Goal: Task Accomplishment & Management: Use online tool/utility

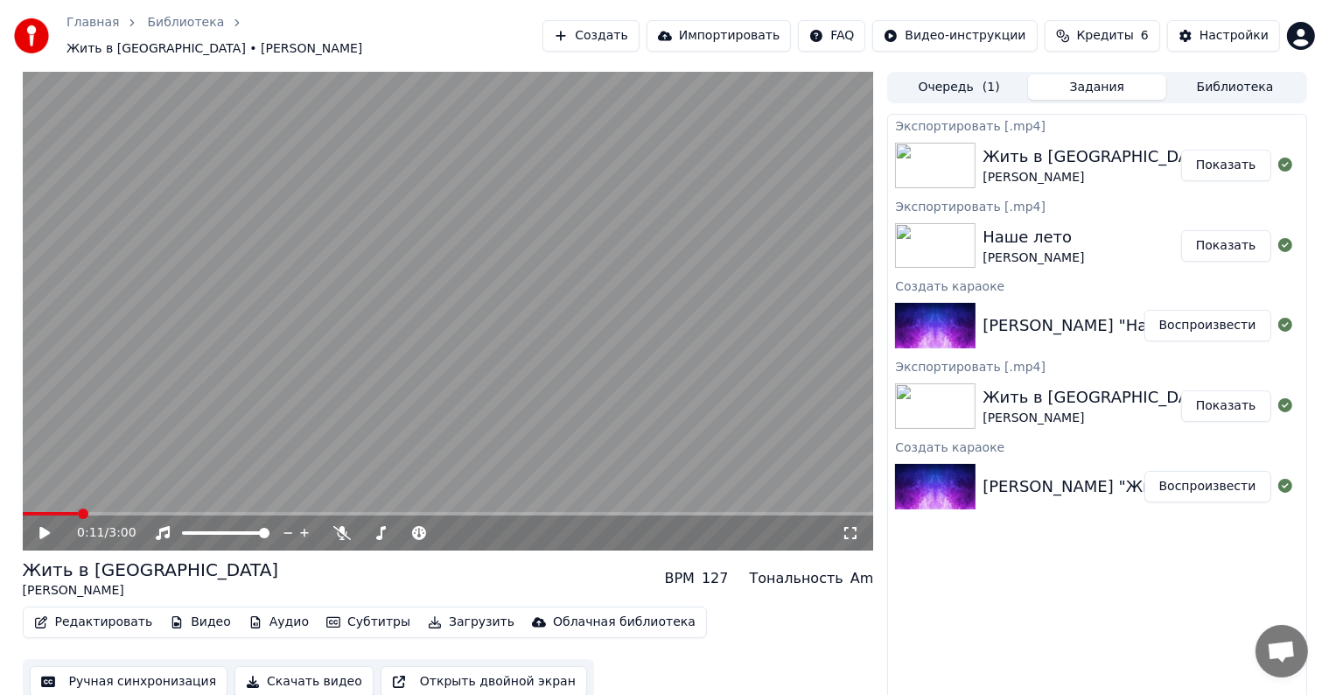
click at [239, 474] on video at bounding box center [448, 311] width 851 height 478
click at [251, 469] on video at bounding box center [448, 311] width 851 height 478
drag, startPoint x: 534, startPoint y: 395, endPoint x: 556, endPoint y: 406, distance: 24.3
click at [534, 395] on video at bounding box center [448, 311] width 851 height 478
click at [490, 402] on video at bounding box center [448, 311] width 851 height 478
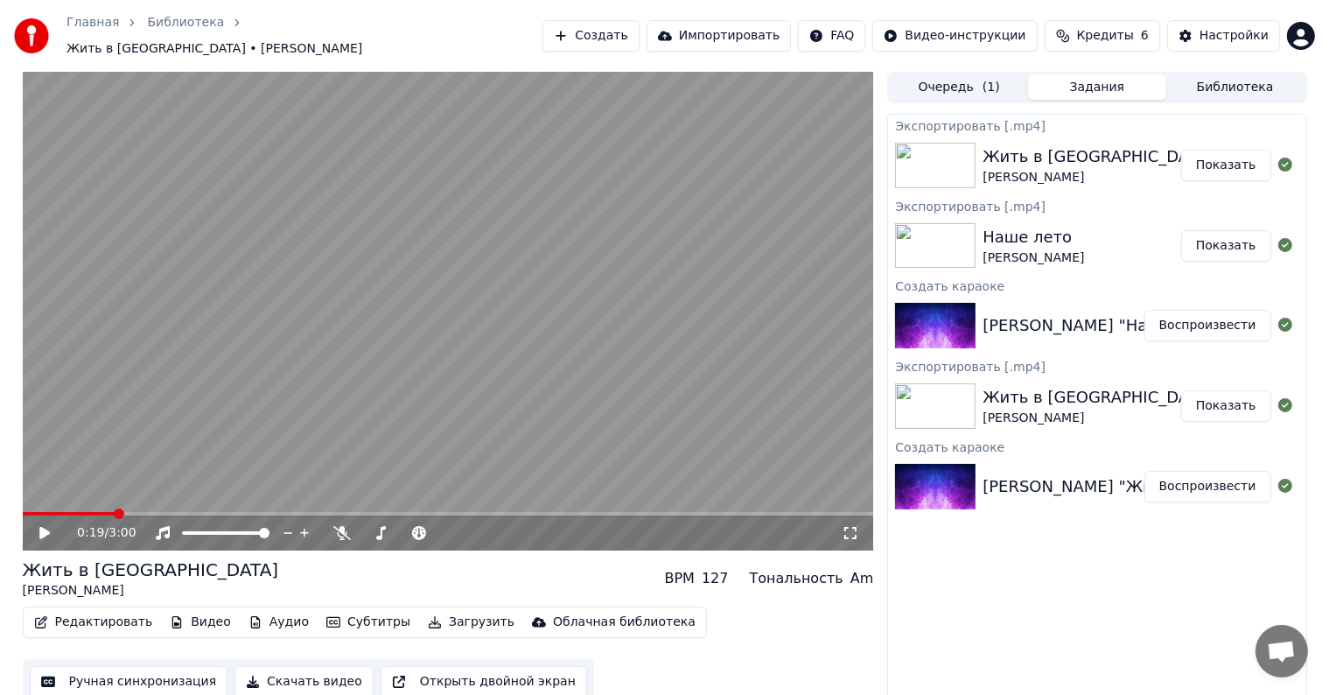
click at [1227, 237] on button "Показать" at bounding box center [1226, 245] width 90 height 31
click at [68, 24] on link "Главная" at bounding box center [92, 22] width 52 height 17
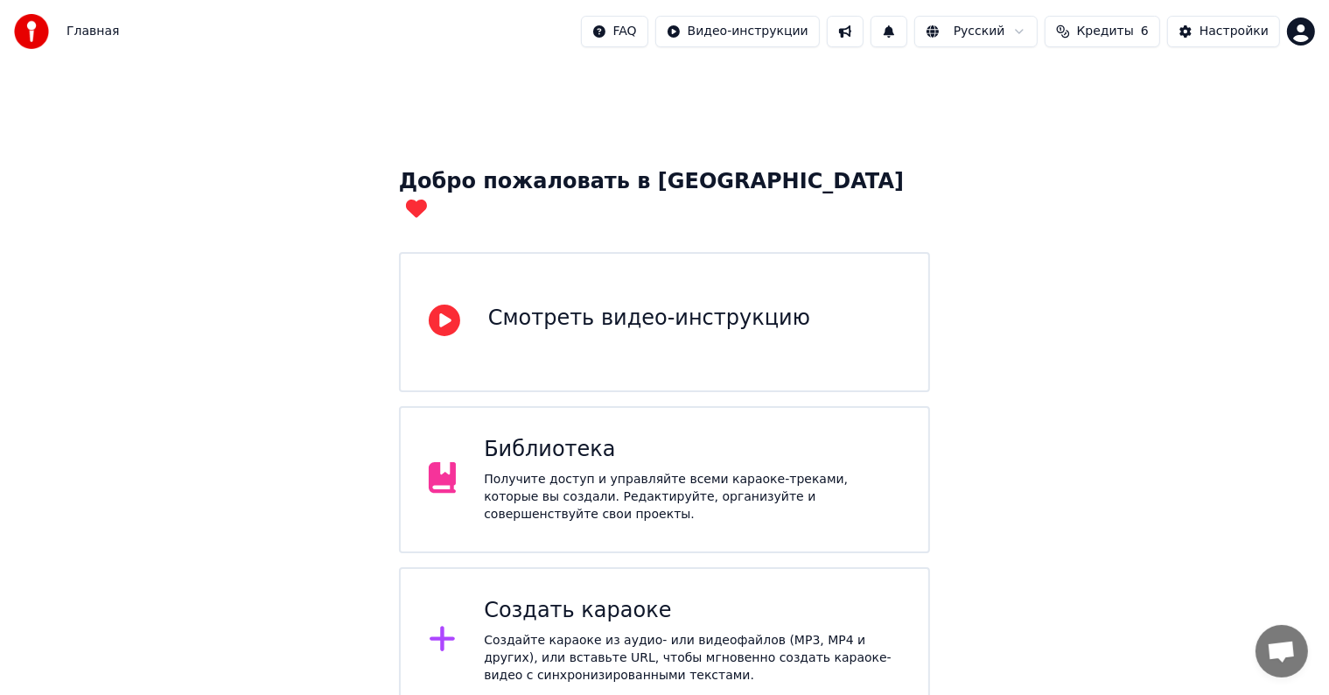
click at [734, 632] on div "Создайте караоке из аудио- или видеофайлов (MP3, MP4 и других), или вставьте UR…" at bounding box center [692, 658] width 416 height 52
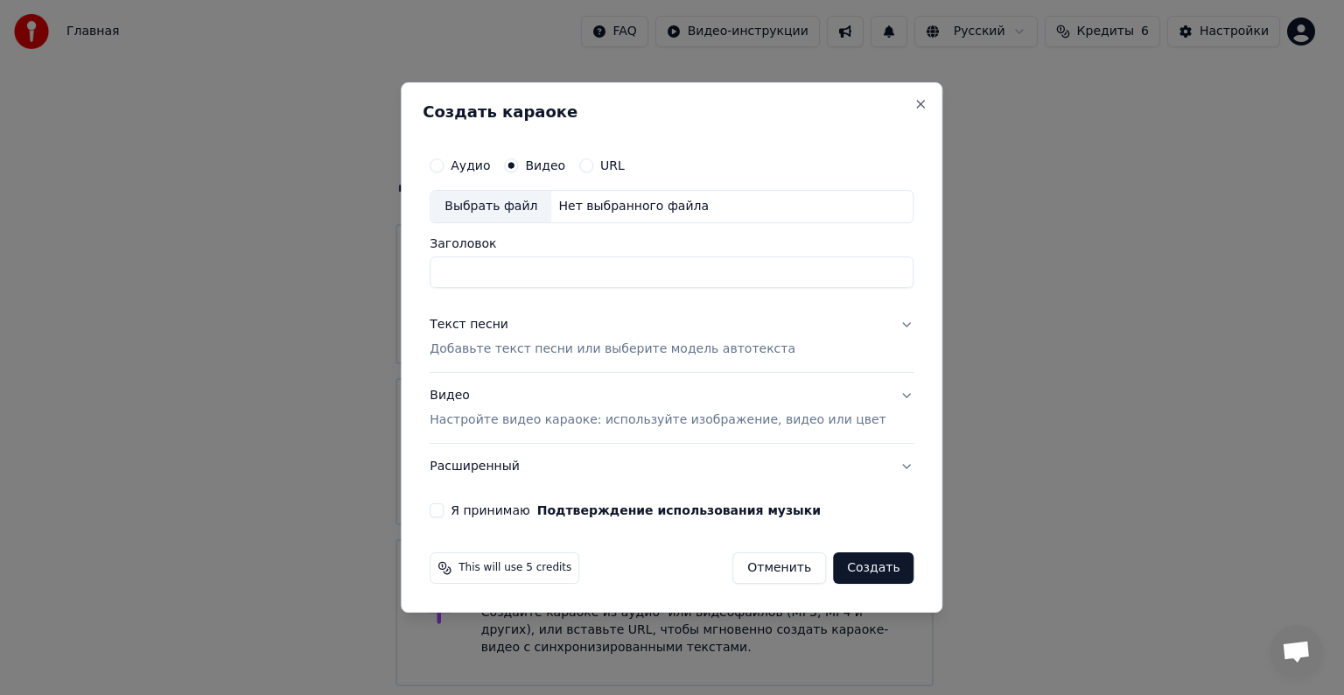
click at [527, 206] on div "Выбрать файл" at bounding box center [490, 206] width 121 height 31
drag, startPoint x: 750, startPoint y: 276, endPoint x: 644, endPoint y: 274, distance: 105.9
click at [644, 274] on input "**********" at bounding box center [672, 271] width 484 height 31
type input "**********"
click at [609, 339] on div "Текст песни Добавьте текст песни или выберите модель автотекста" at bounding box center [613, 337] width 366 height 42
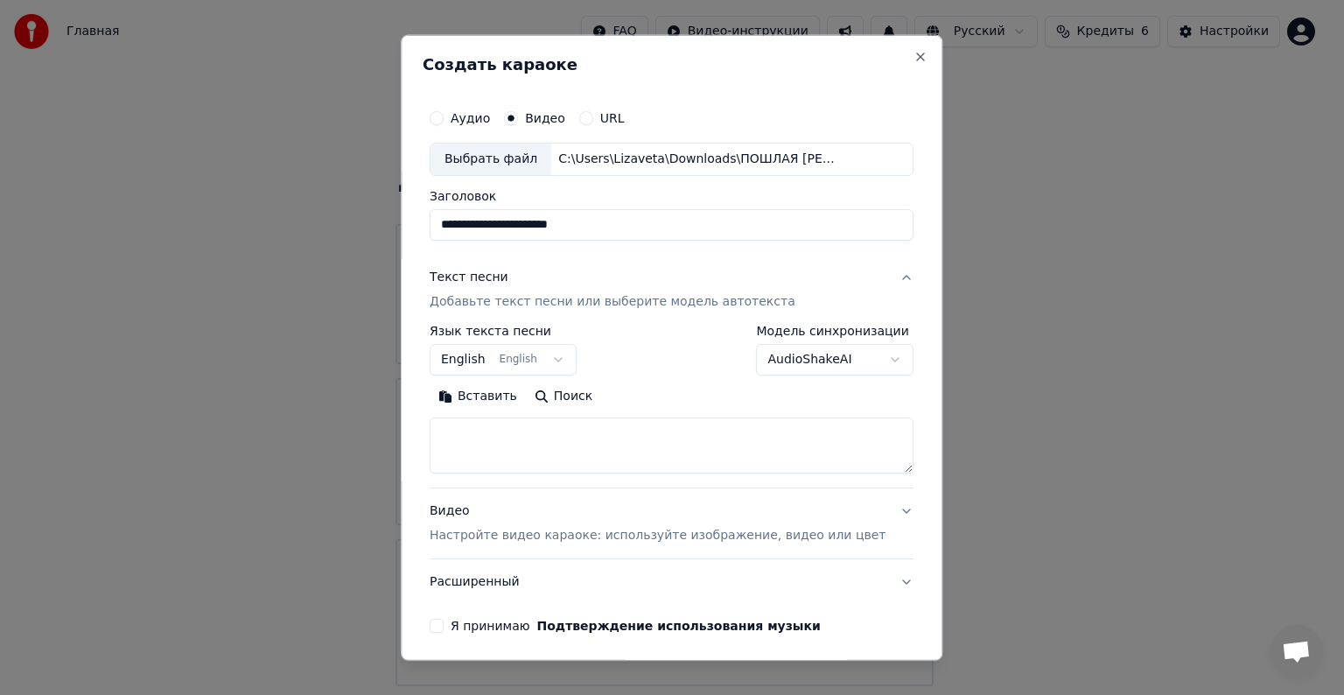
drag, startPoint x: 605, startPoint y: 343, endPoint x: 598, endPoint y: 349, distance: 9.3
click at [598, 347] on div "**********" at bounding box center [672, 350] width 484 height 51
click at [542, 369] on button "English English" at bounding box center [503, 359] width 147 height 31
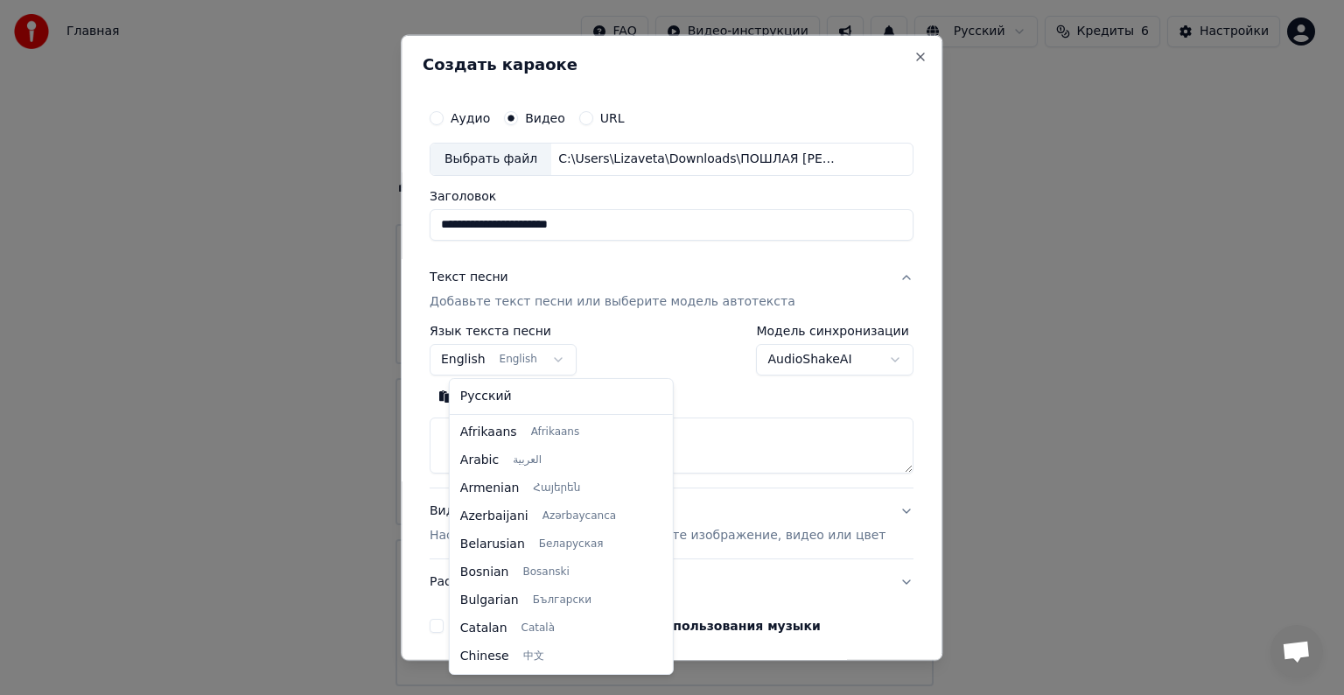
scroll to position [140, 0]
select select "**"
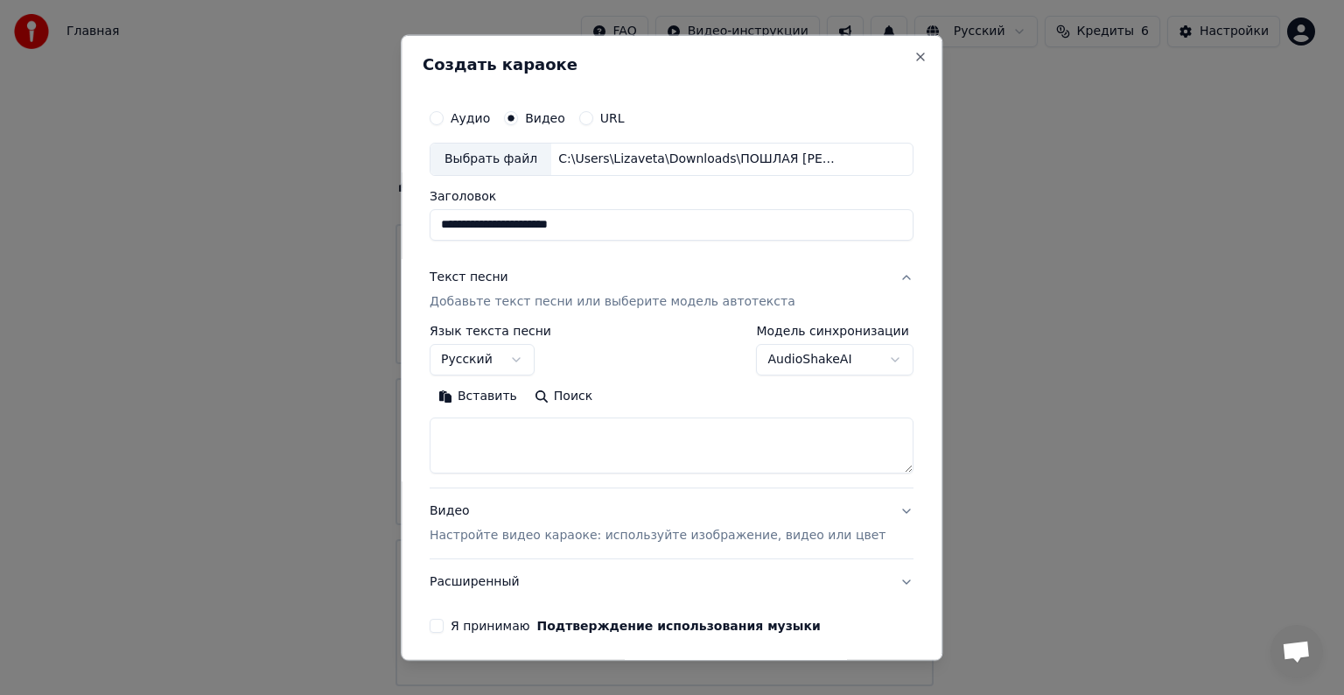
click at [562, 442] on textarea at bounding box center [672, 445] width 484 height 56
paste textarea "**********"
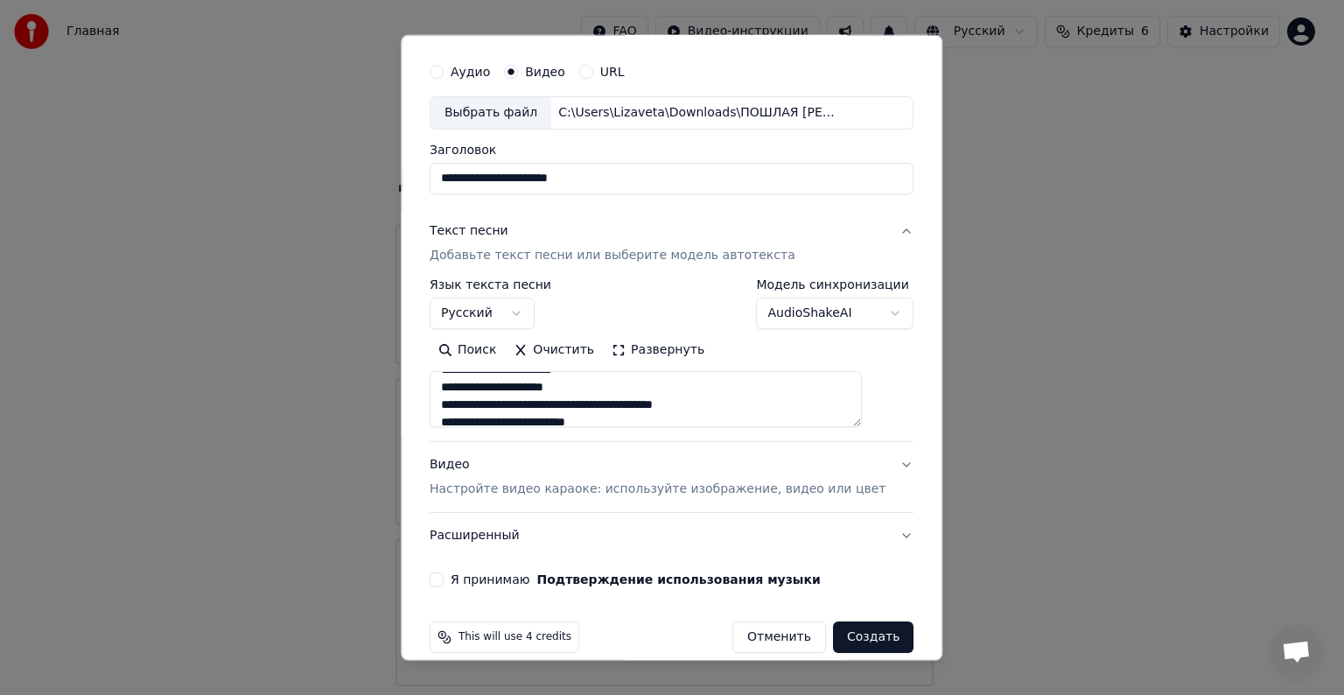
scroll to position [66, 0]
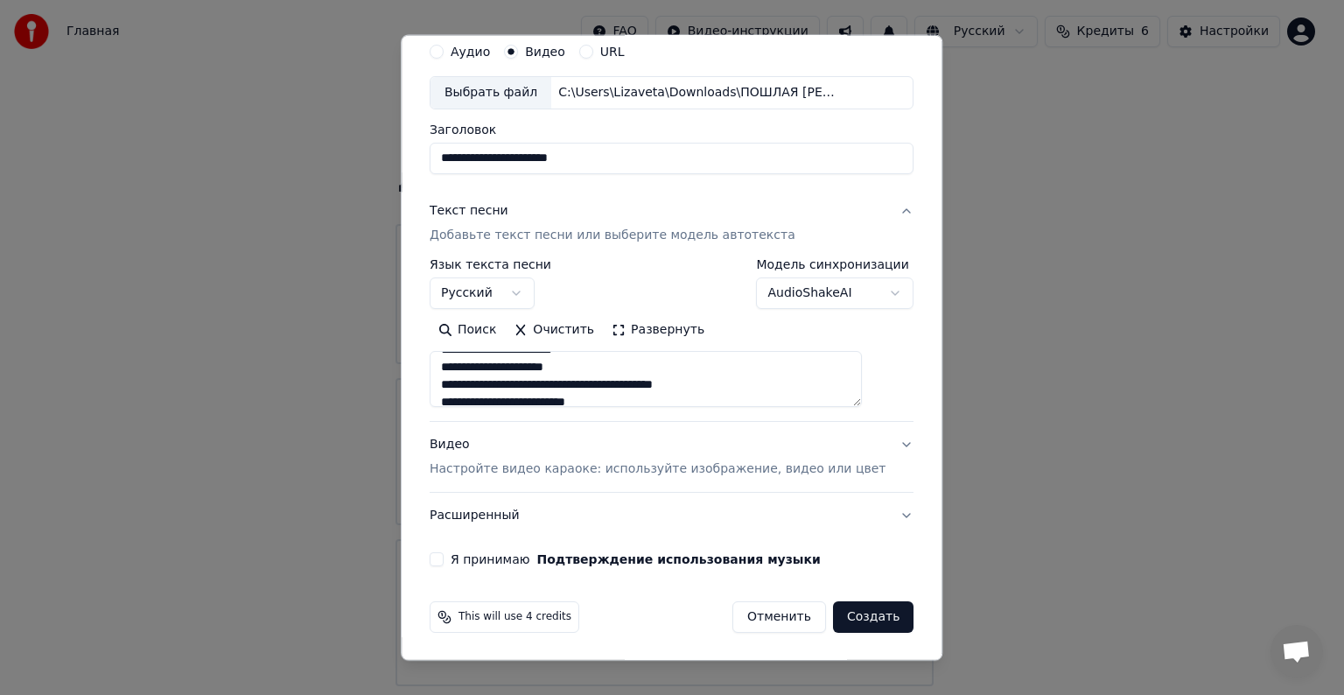
type textarea "**********"
click at [464, 547] on div "**********" at bounding box center [672, 300] width 498 height 546
click at [444, 560] on button "Я принимаю Подтверждение использования музыки" at bounding box center [437, 559] width 14 height 14
click at [547, 474] on p "Настройте видео караоке: используйте изображение, видео или цвет" at bounding box center [658, 468] width 456 height 17
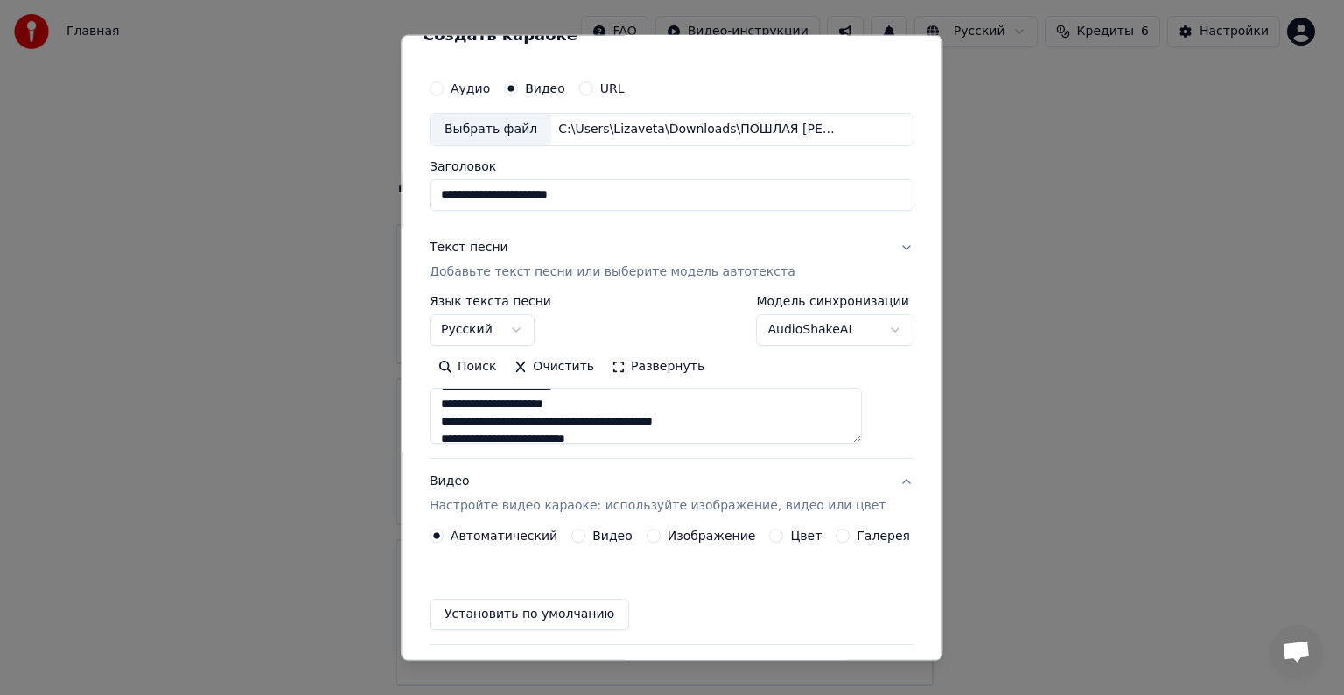
scroll to position [19, 0]
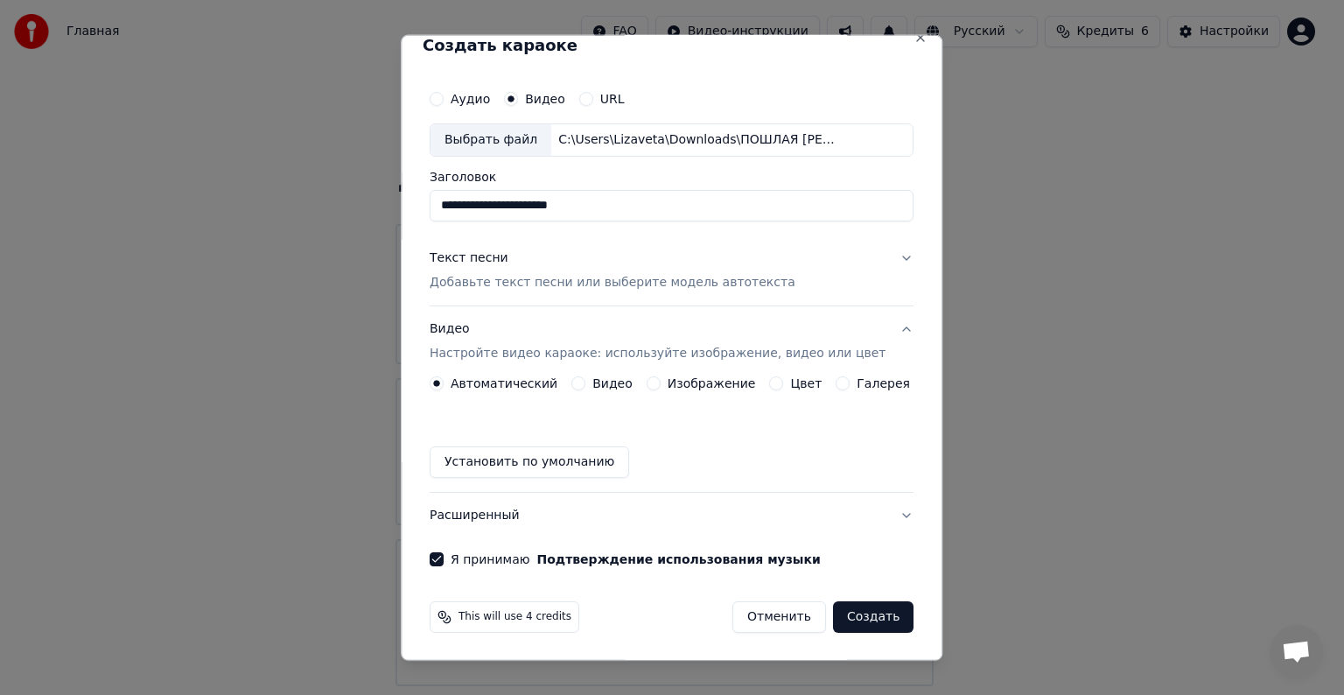
click at [574, 465] on button "Установить по умолчанию" at bounding box center [529, 461] width 199 height 31
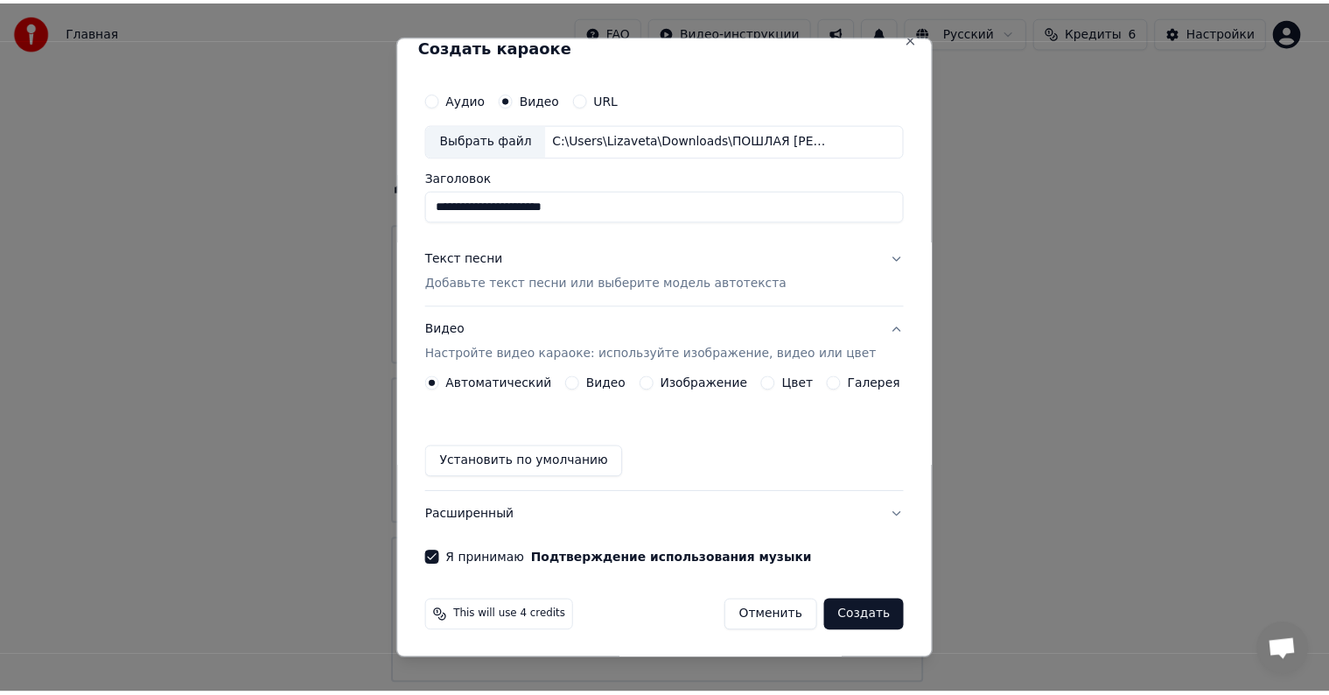
scroll to position [0, 0]
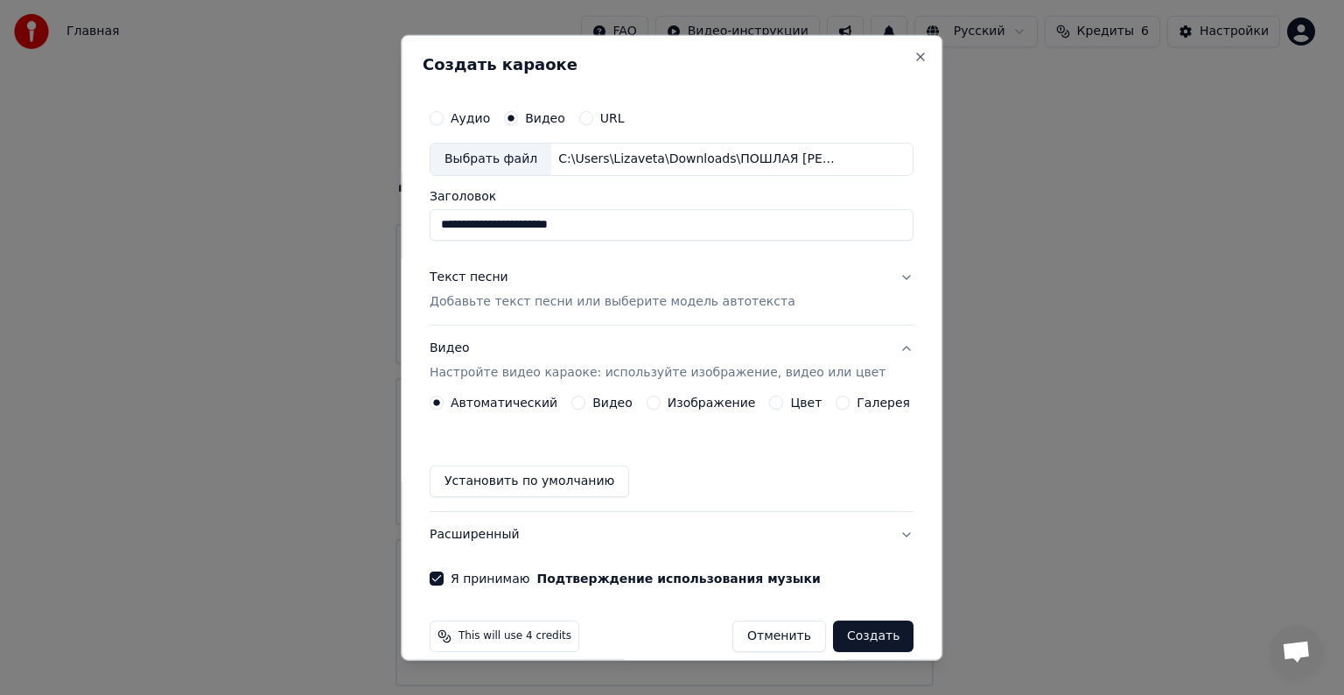
click at [838, 633] on button "Создать" at bounding box center [873, 635] width 80 height 31
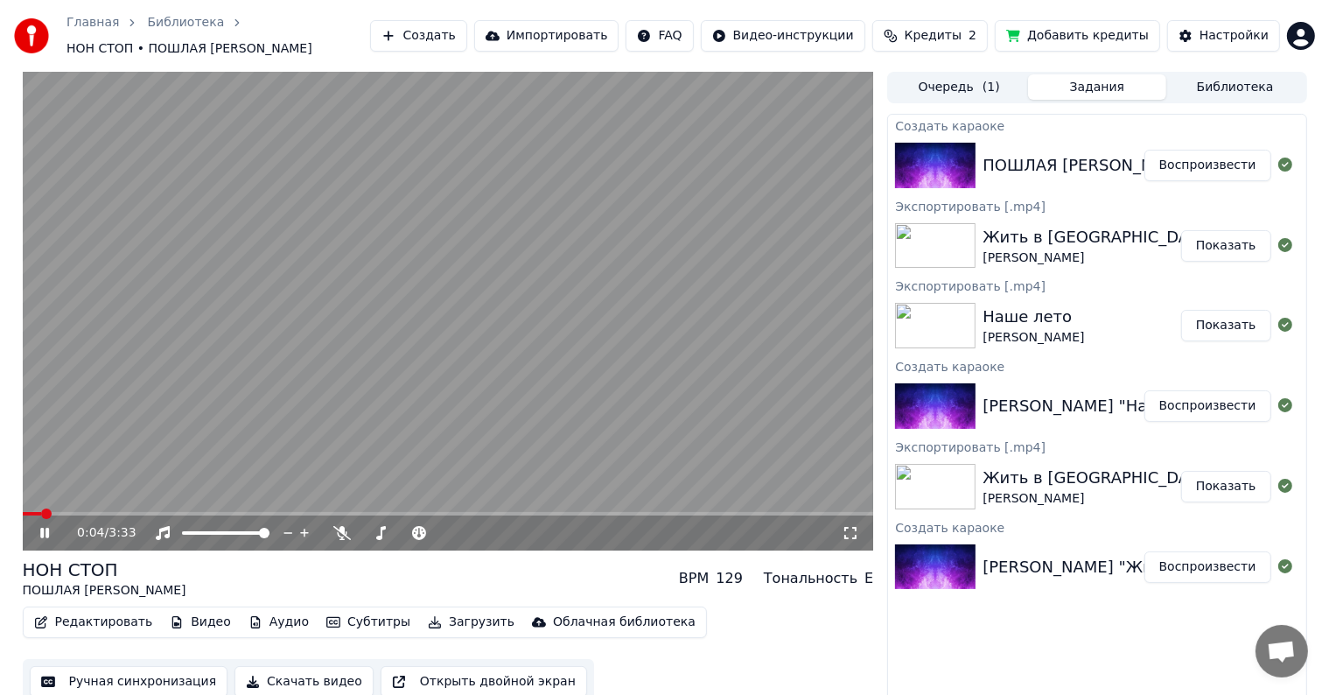
click at [374, 269] on video at bounding box center [448, 311] width 851 height 478
click at [52, 526] on icon at bounding box center [57, 533] width 41 height 14
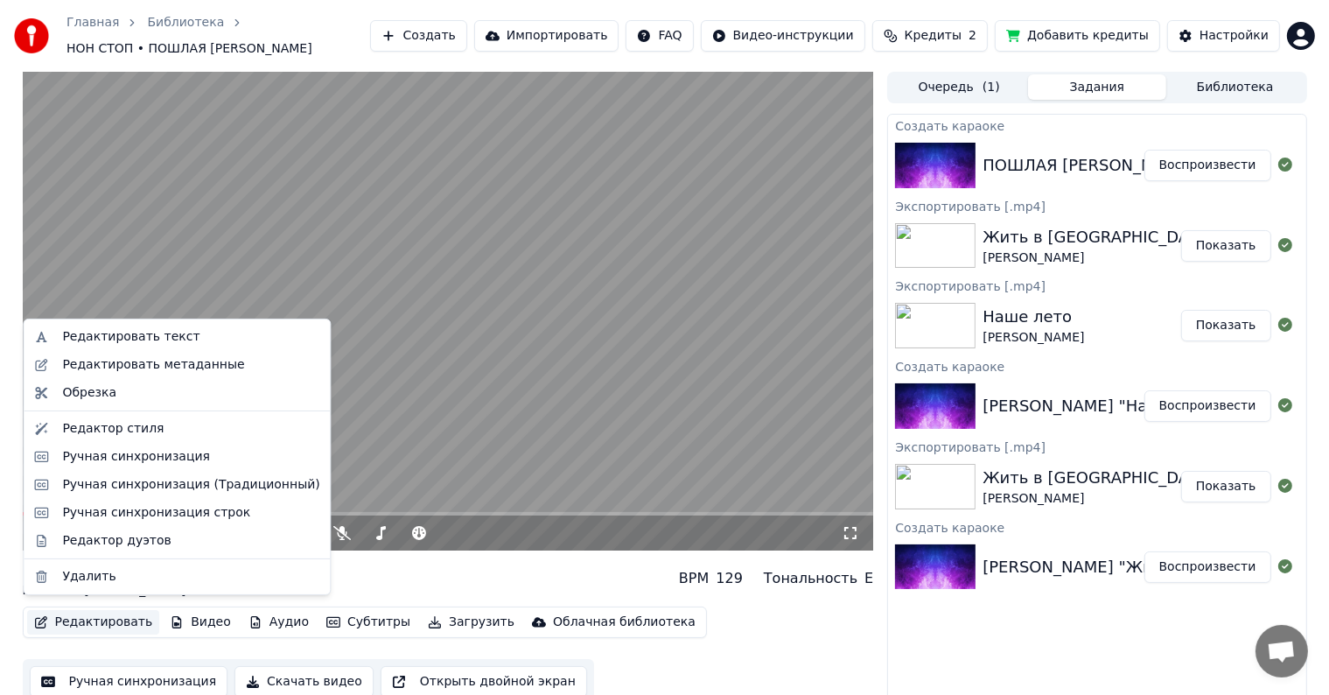
click at [100, 610] on button "Редактировать" at bounding box center [93, 622] width 133 height 24
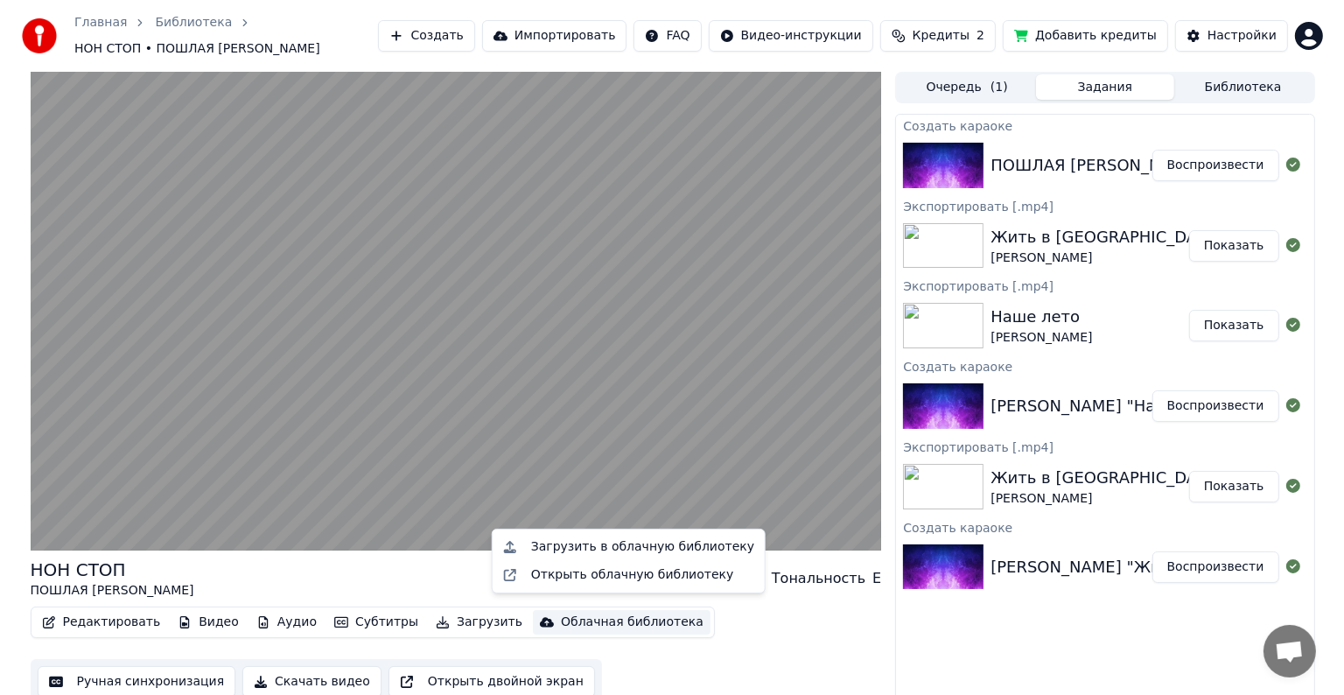
scroll to position [1, 0]
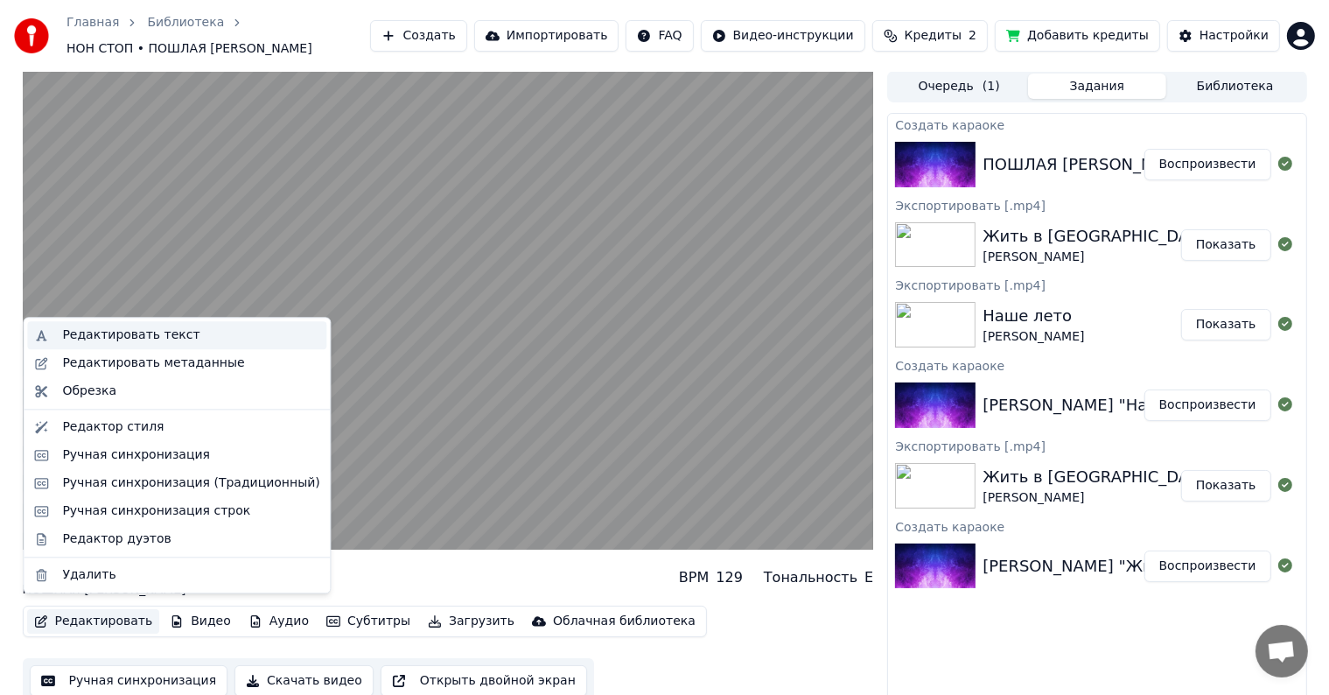
click at [191, 340] on div "Редактировать текст" at bounding box center [190, 334] width 257 height 17
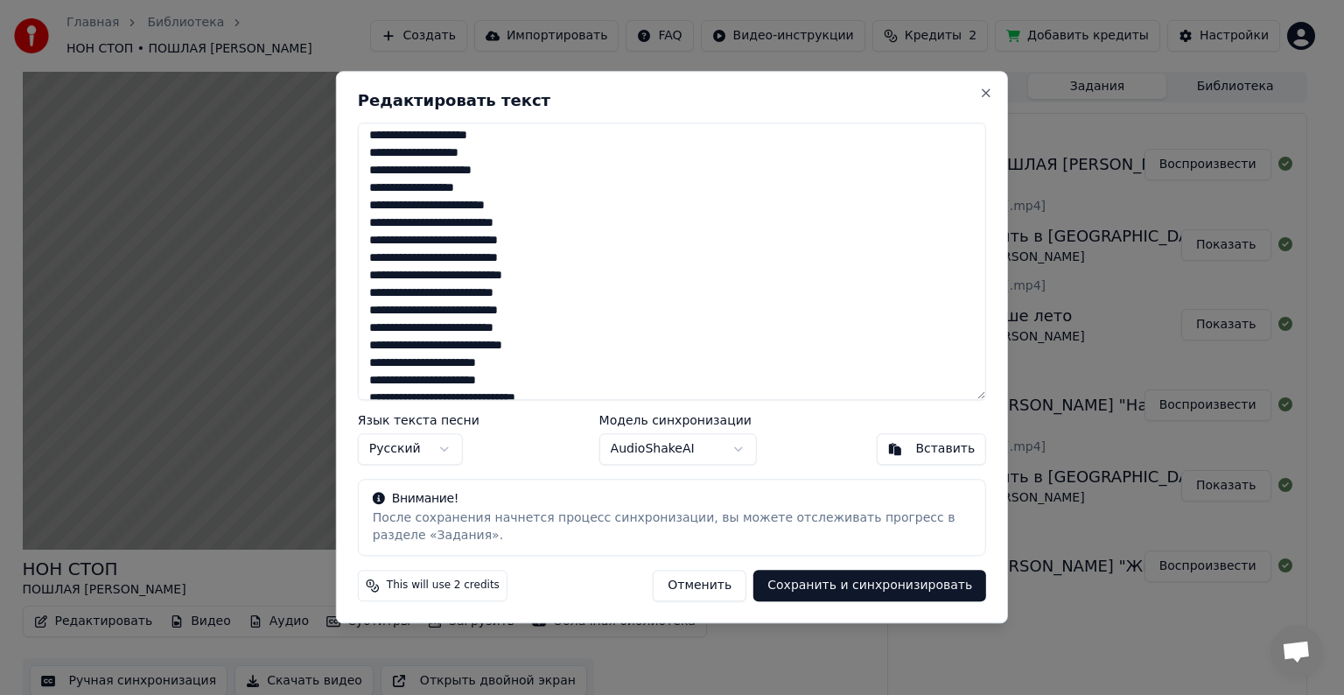
scroll to position [594, 0]
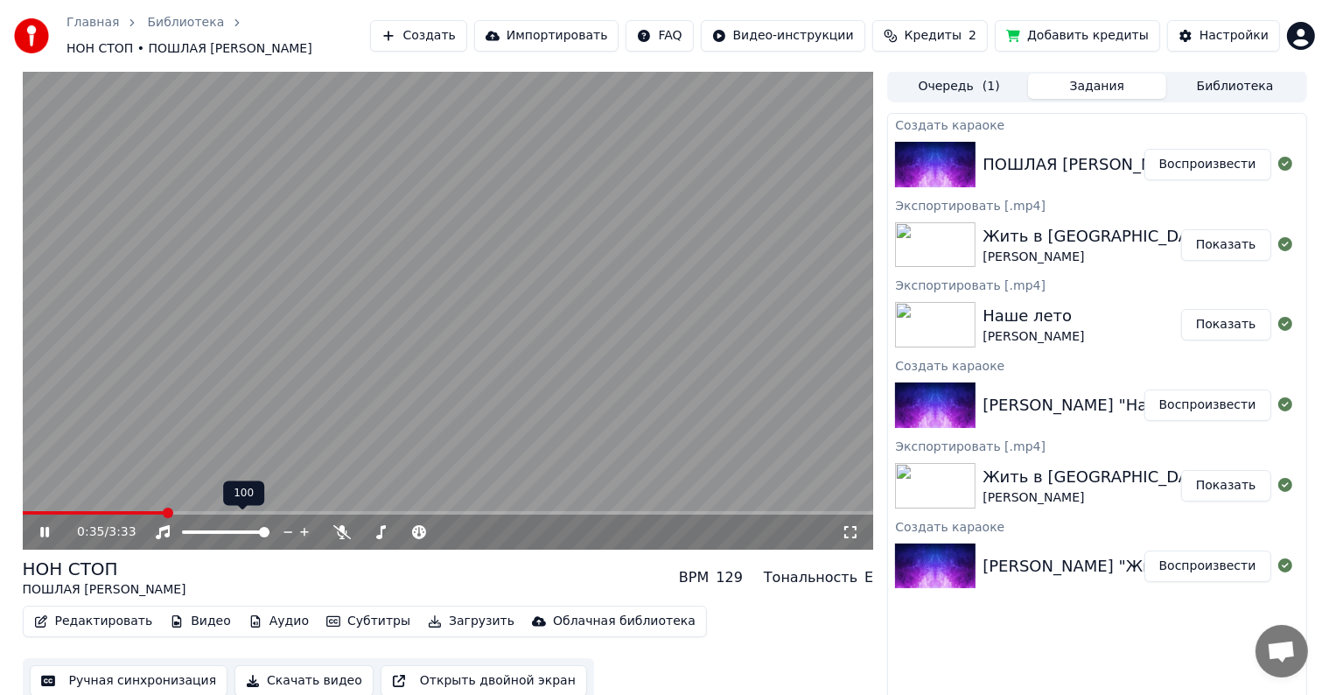
click at [404, 399] on video at bounding box center [448, 310] width 851 height 478
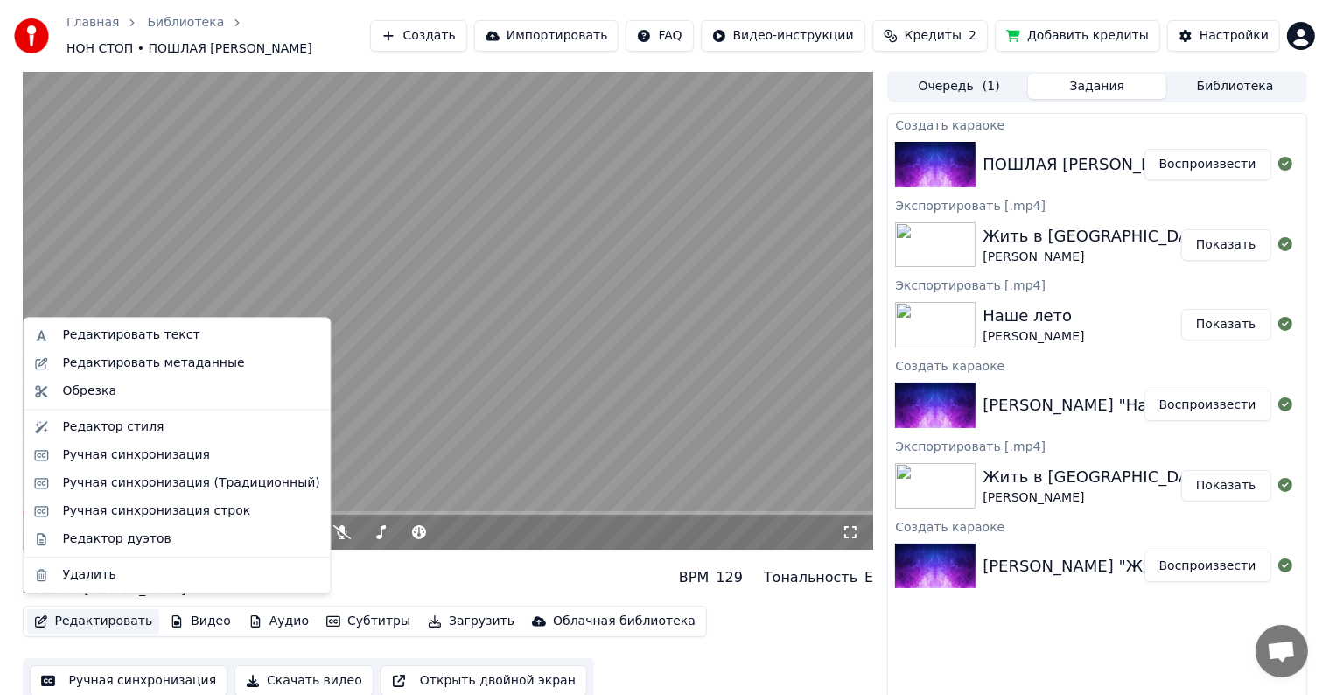
click at [81, 611] on button "Редактировать" at bounding box center [93, 621] width 133 height 24
click at [251, 362] on div "Редактировать метаданные" at bounding box center [190, 362] width 257 height 17
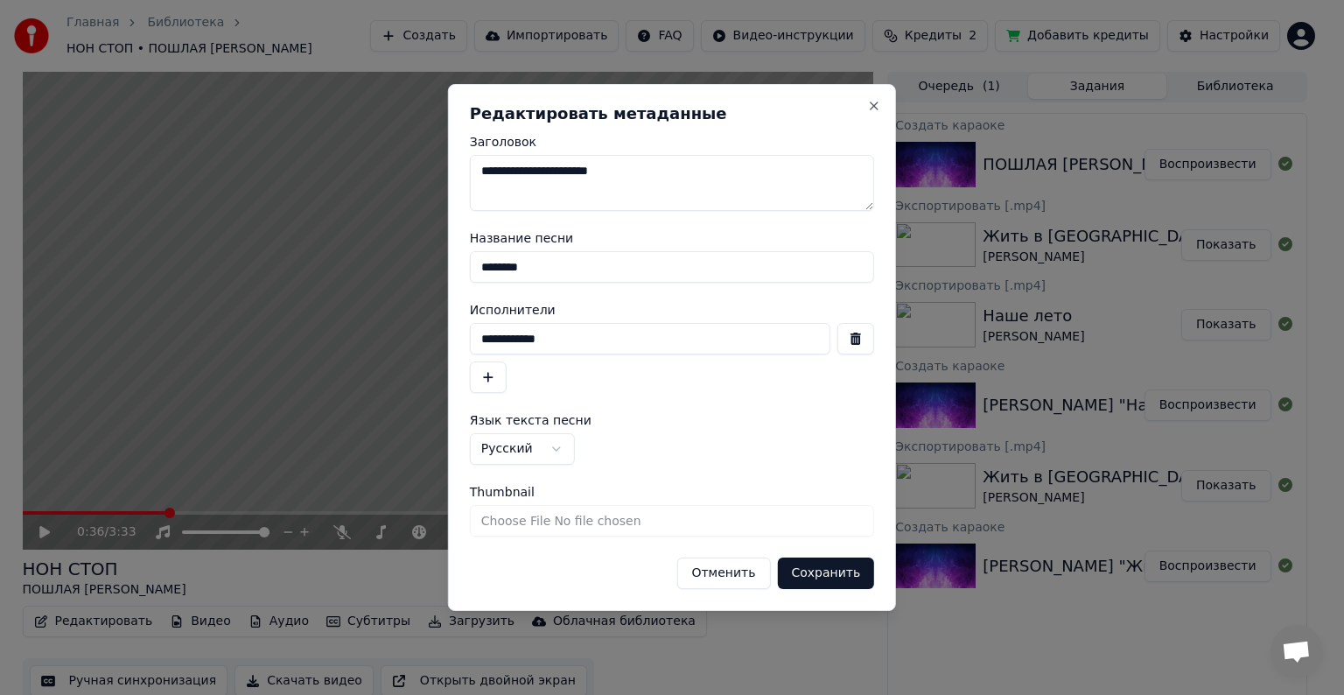
click at [713, 572] on button "Отменить" at bounding box center [723, 572] width 94 height 31
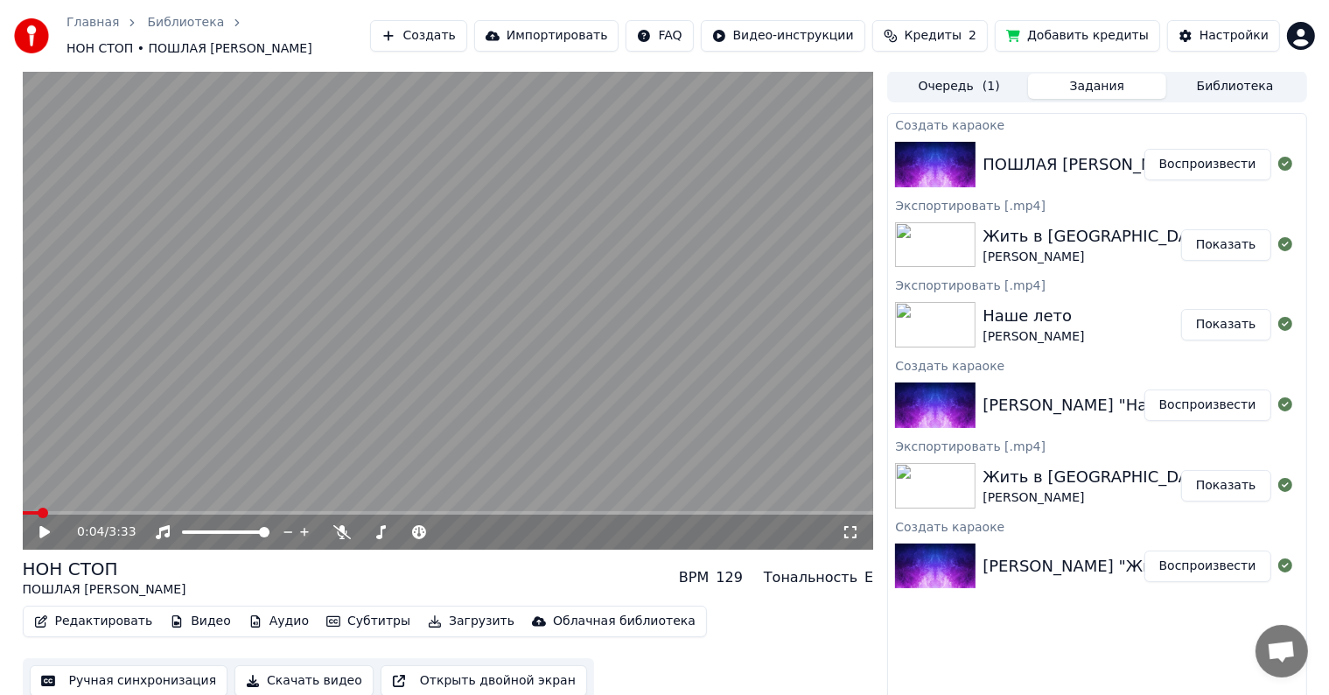
click at [37, 514] on span at bounding box center [31, 512] width 16 height 3
click at [280, 346] on video at bounding box center [448, 310] width 851 height 478
click at [266, 361] on video at bounding box center [448, 310] width 851 height 478
click at [61, 616] on button "Редактировать" at bounding box center [93, 621] width 133 height 24
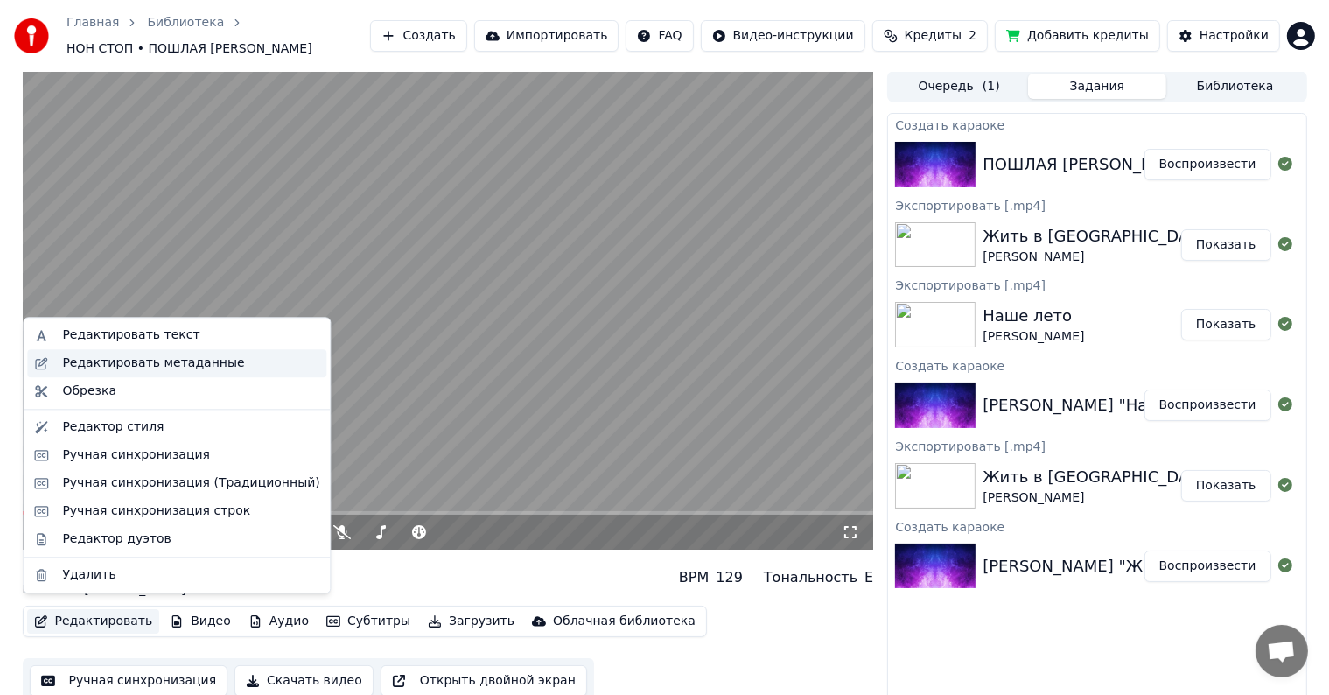
click at [178, 370] on div "Редактировать метаданные" at bounding box center [153, 362] width 182 height 17
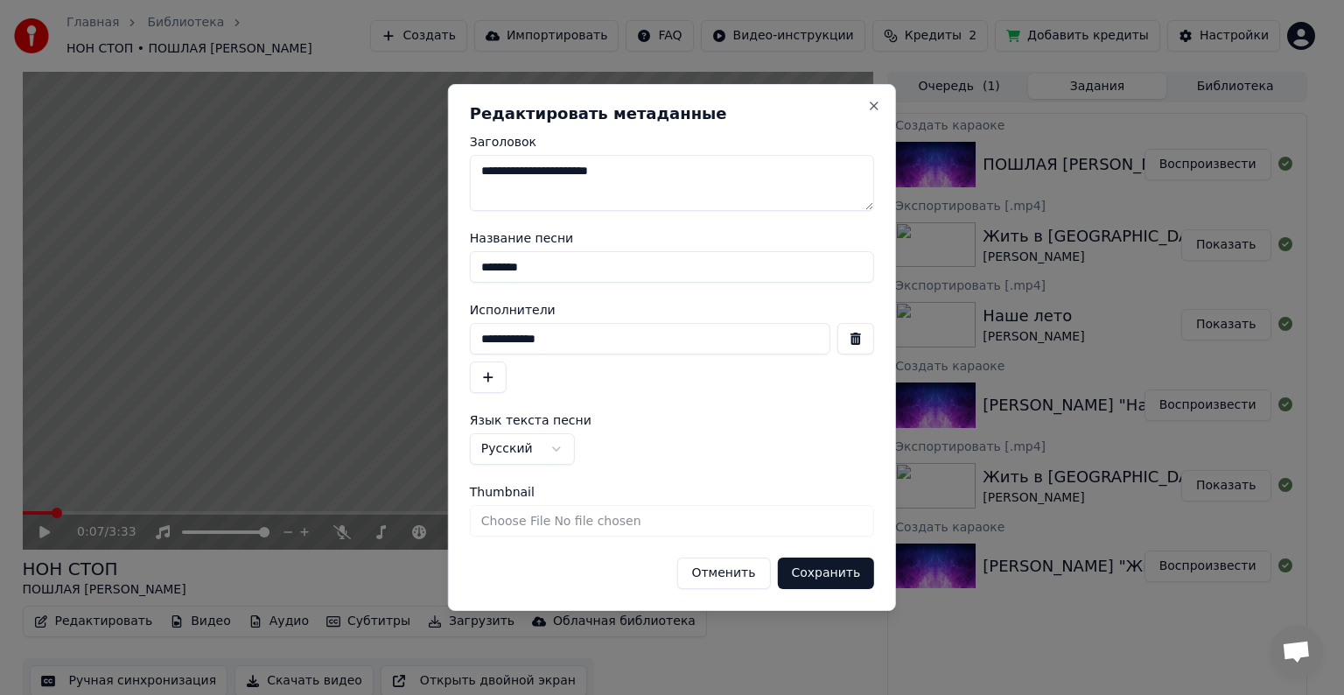
drag, startPoint x: 668, startPoint y: 171, endPoint x: 453, endPoint y: 220, distance: 220.7
click at [462, 216] on div "**********" at bounding box center [672, 347] width 448 height 527
click at [829, 580] on button "Сохранить" at bounding box center [825, 572] width 97 height 31
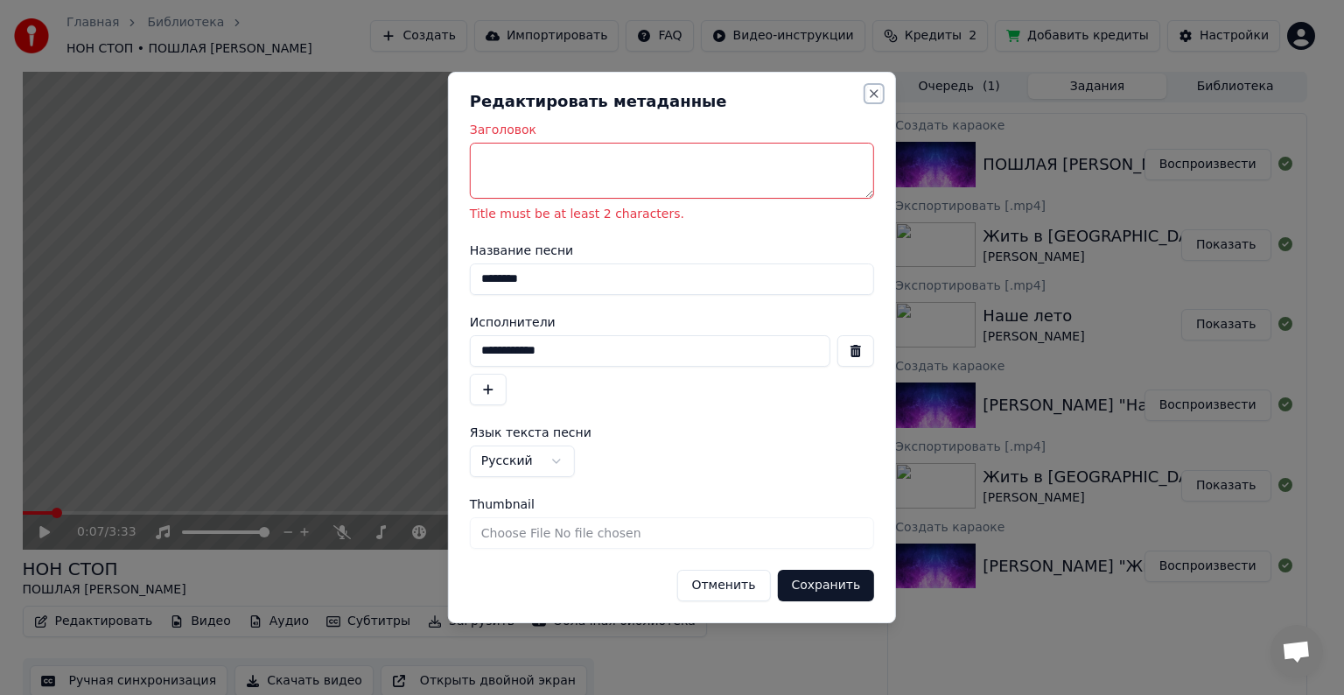
click at [875, 92] on button "Close" at bounding box center [874, 94] width 14 height 14
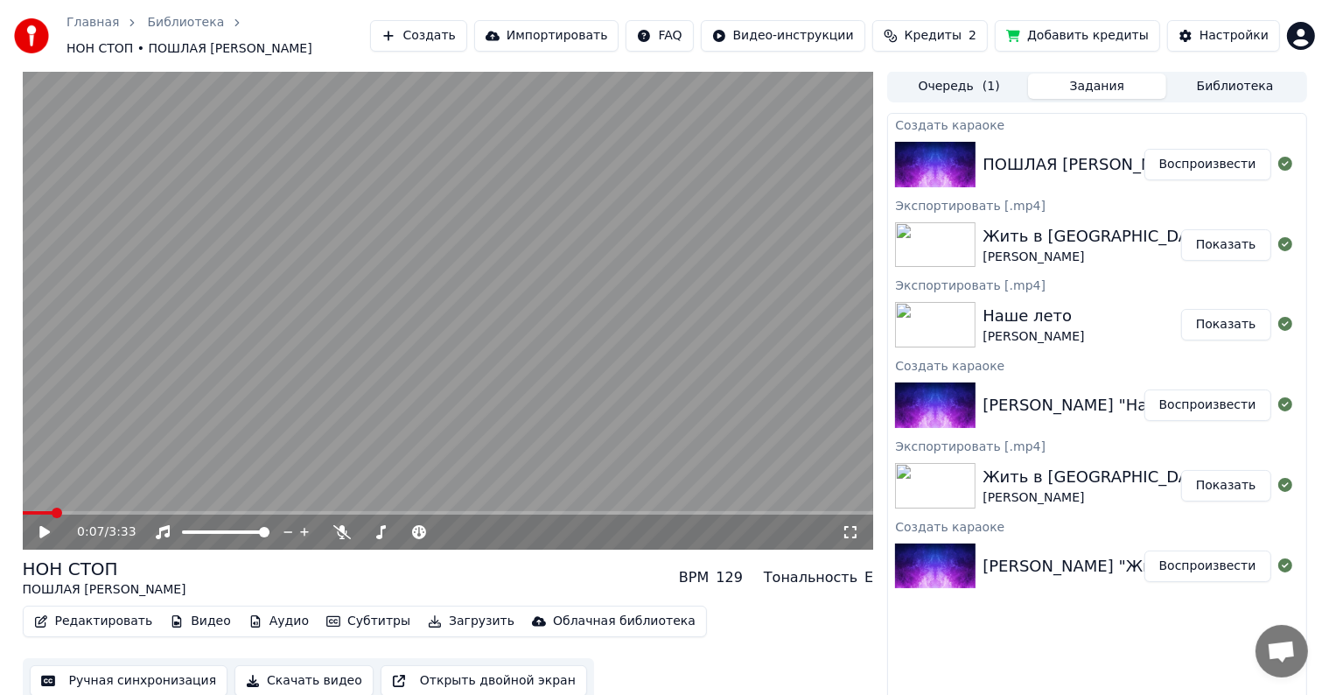
click at [336, 341] on video at bounding box center [448, 310] width 851 height 478
click at [79, 511] on span at bounding box center [448, 512] width 851 height 3
click at [381, 525] on div at bounding box center [421, 531] width 141 height 17
click at [376, 530] on span at bounding box center [404, 531] width 87 height 3
click at [374, 527] on span at bounding box center [379, 532] width 10 height 10
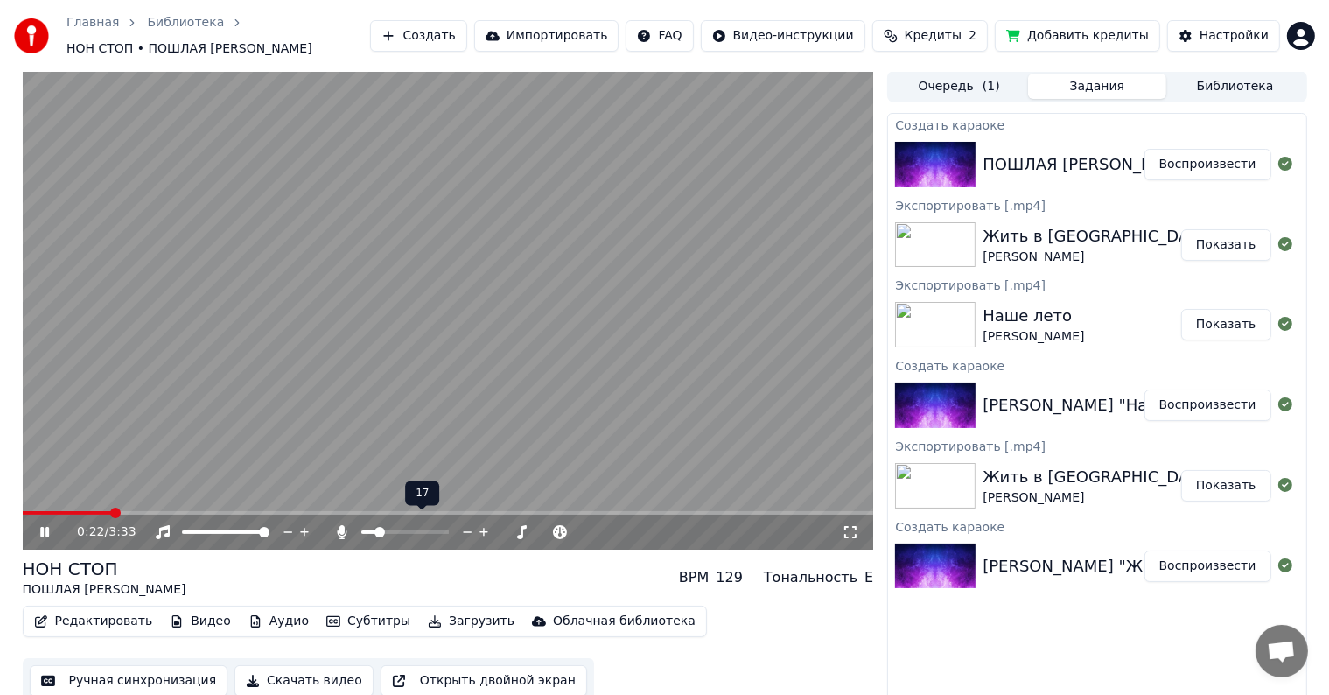
click at [371, 526] on div at bounding box center [421, 531] width 141 height 17
click at [374, 527] on span at bounding box center [379, 532] width 10 height 10
click at [840, 523] on div "0:27 / 3:33" at bounding box center [459, 531] width 765 height 17
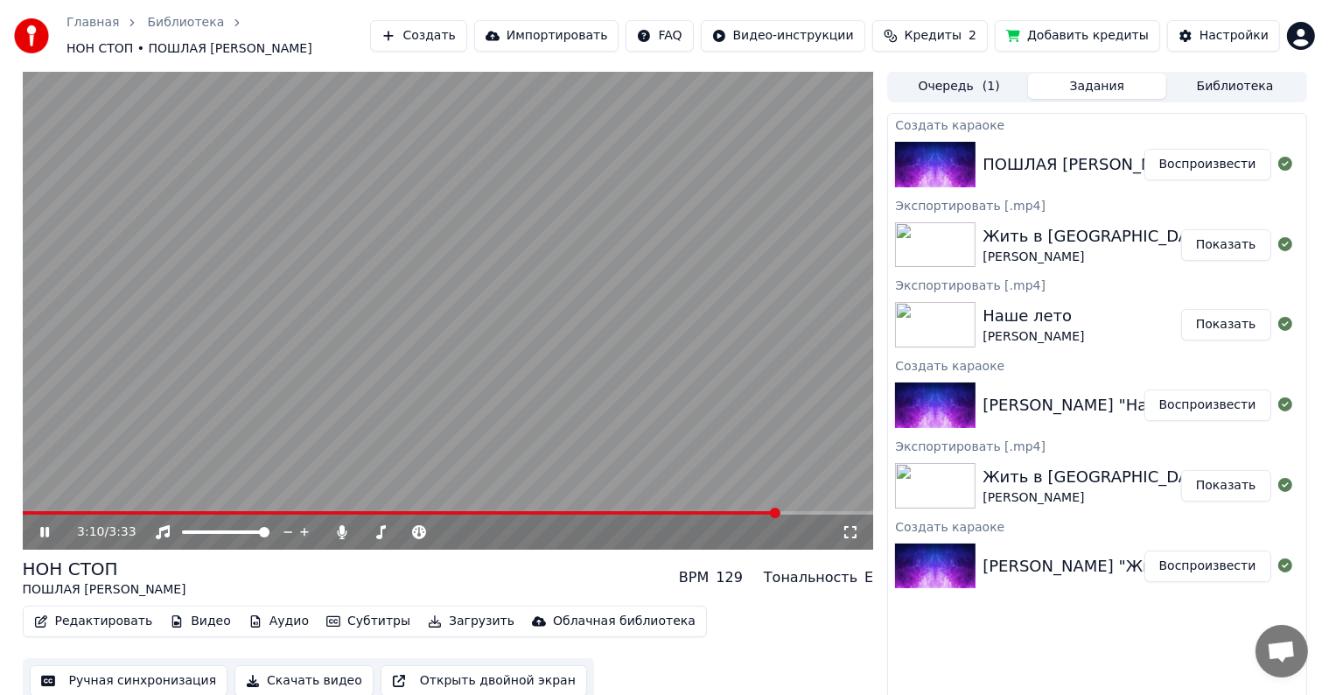
drag, startPoint x: 282, startPoint y: 459, endPoint x: 303, endPoint y: 416, distance: 47.7
click at [282, 457] on video at bounding box center [448, 310] width 851 height 478
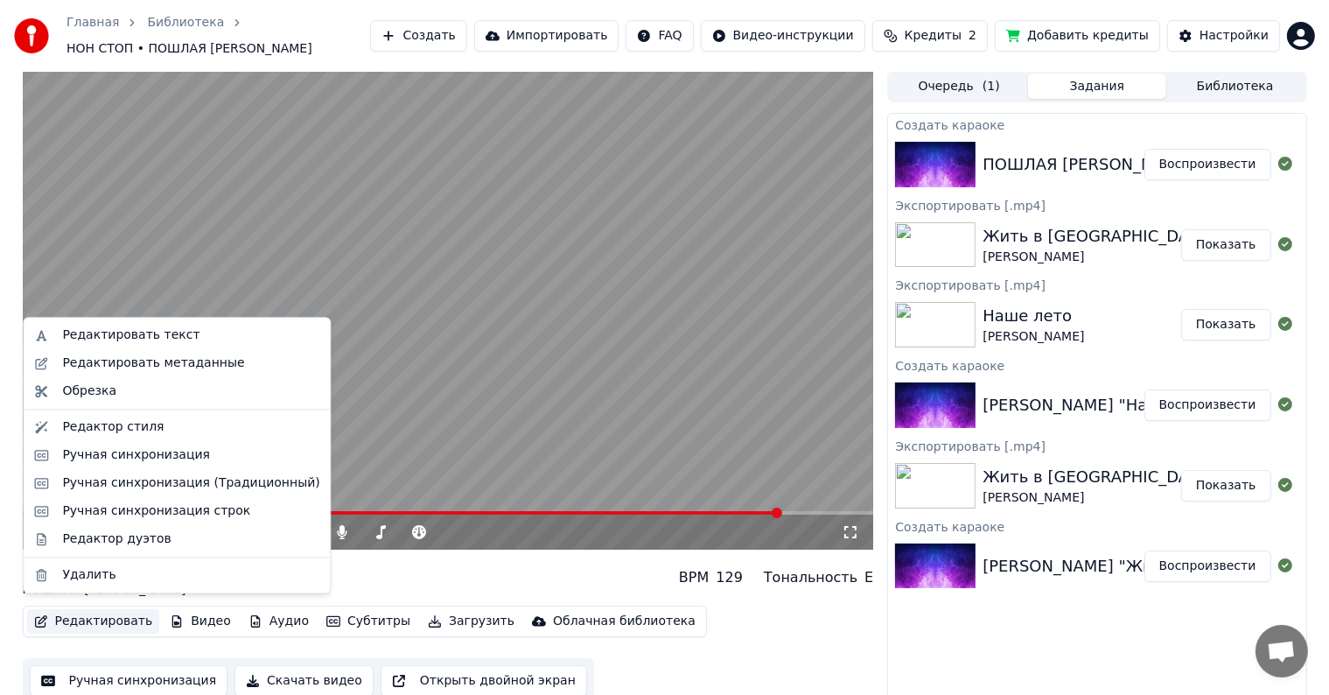
click at [73, 620] on button "Редактировать" at bounding box center [93, 621] width 133 height 24
click at [220, 332] on div "Редактировать текст" at bounding box center [190, 334] width 257 height 17
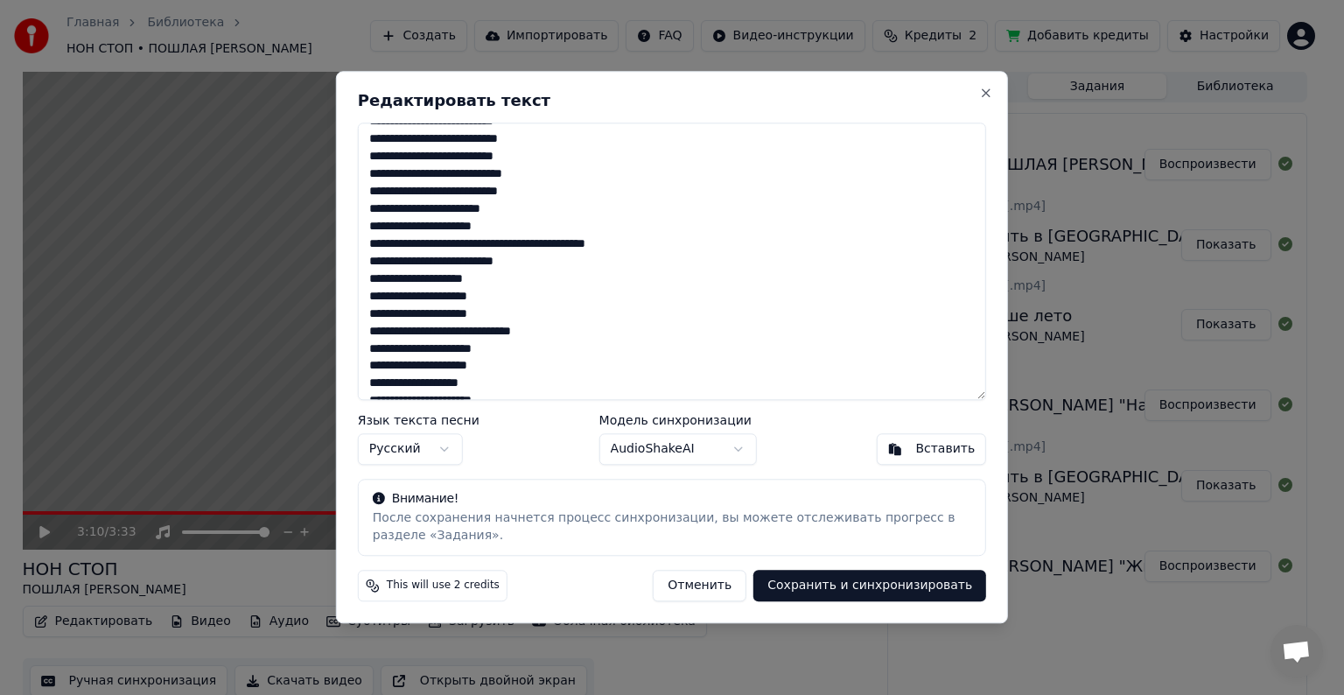
scroll to position [525, 0]
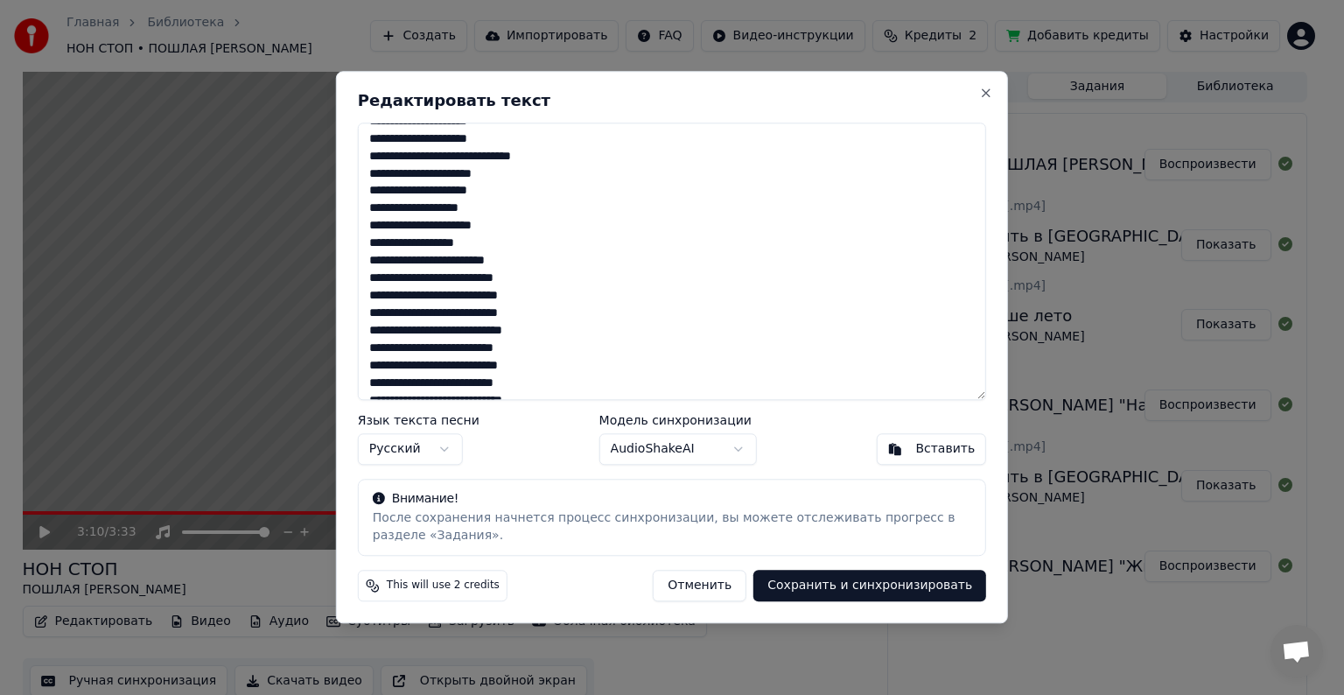
click at [445, 246] on textarea at bounding box center [672, 260] width 628 height 277
click at [456, 246] on textarea at bounding box center [672, 260] width 628 height 277
drag, startPoint x: 455, startPoint y: 245, endPoint x: 466, endPoint y: 245, distance: 11.4
click at [466, 245] on textarea at bounding box center [672, 260] width 628 height 277
drag, startPoint x: 490, startPoint y: 261, endPoint x: 504, endPoint y: 266, distance: 14.9
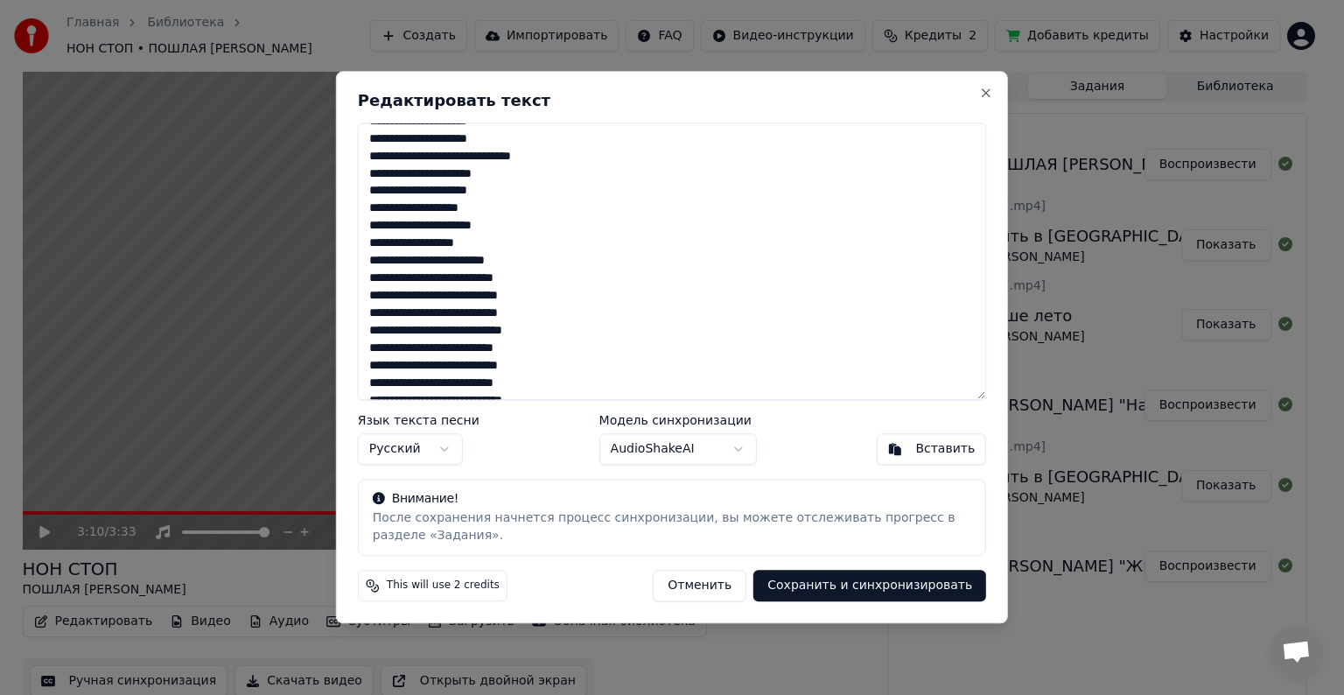
click at [504, 266] on textarea at bounding box center [672, 260] width 628 height 277
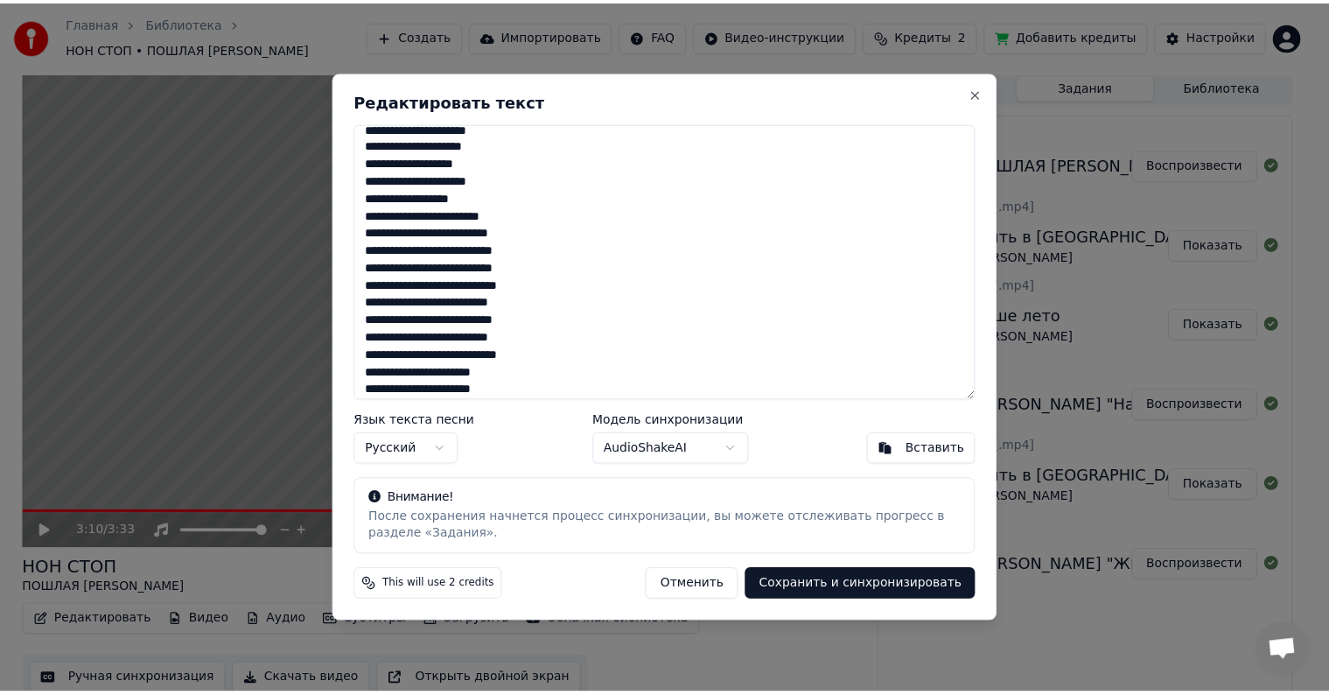
scroll to position [594, 0]
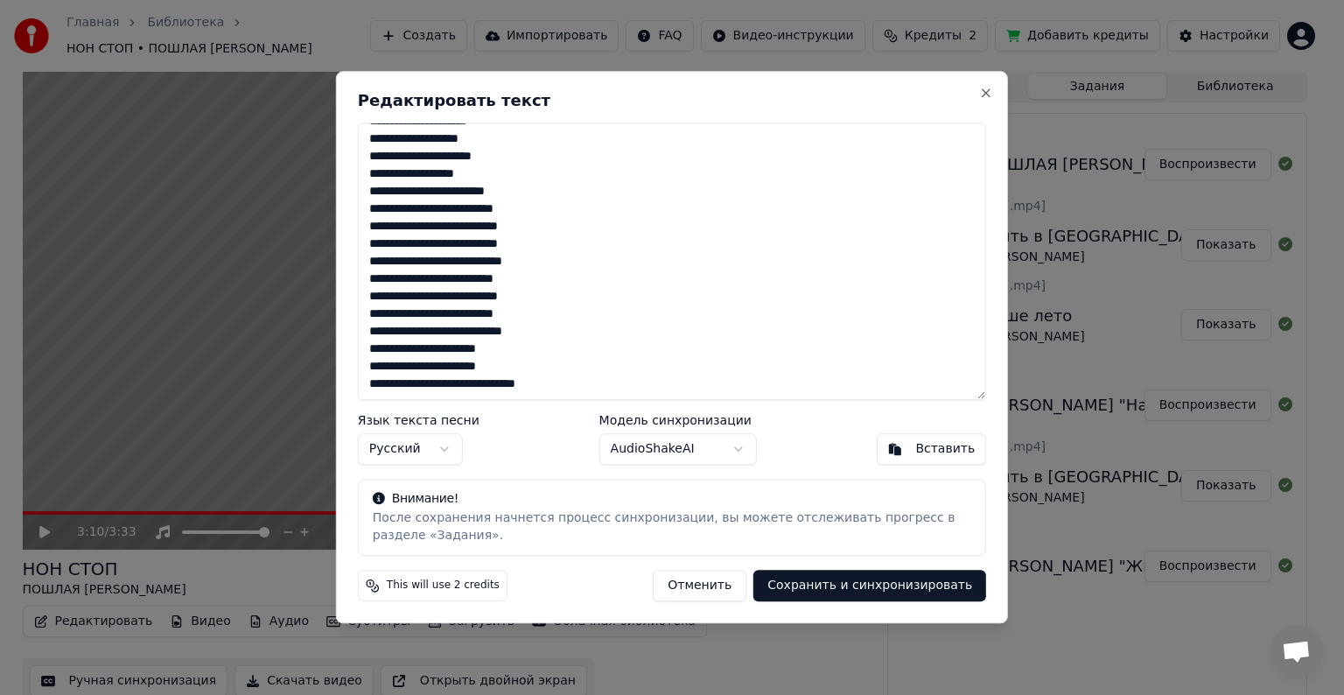
type textarea "**********"
click at [816, 587] on button "Сохранить и синхронизировать" at bounding box center [869, 585] width 233 height 31
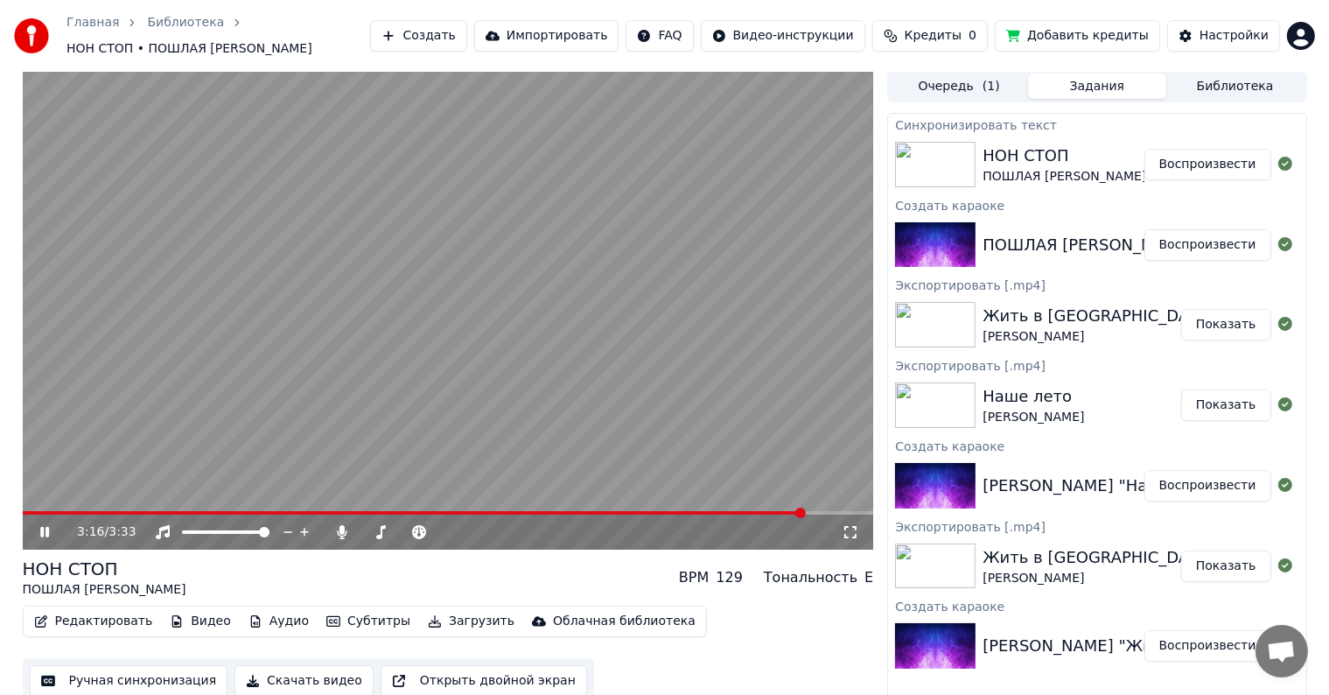
click at [263, 668] on button "Скачать видео" at bounding box center [303, 680] width 139 height 31
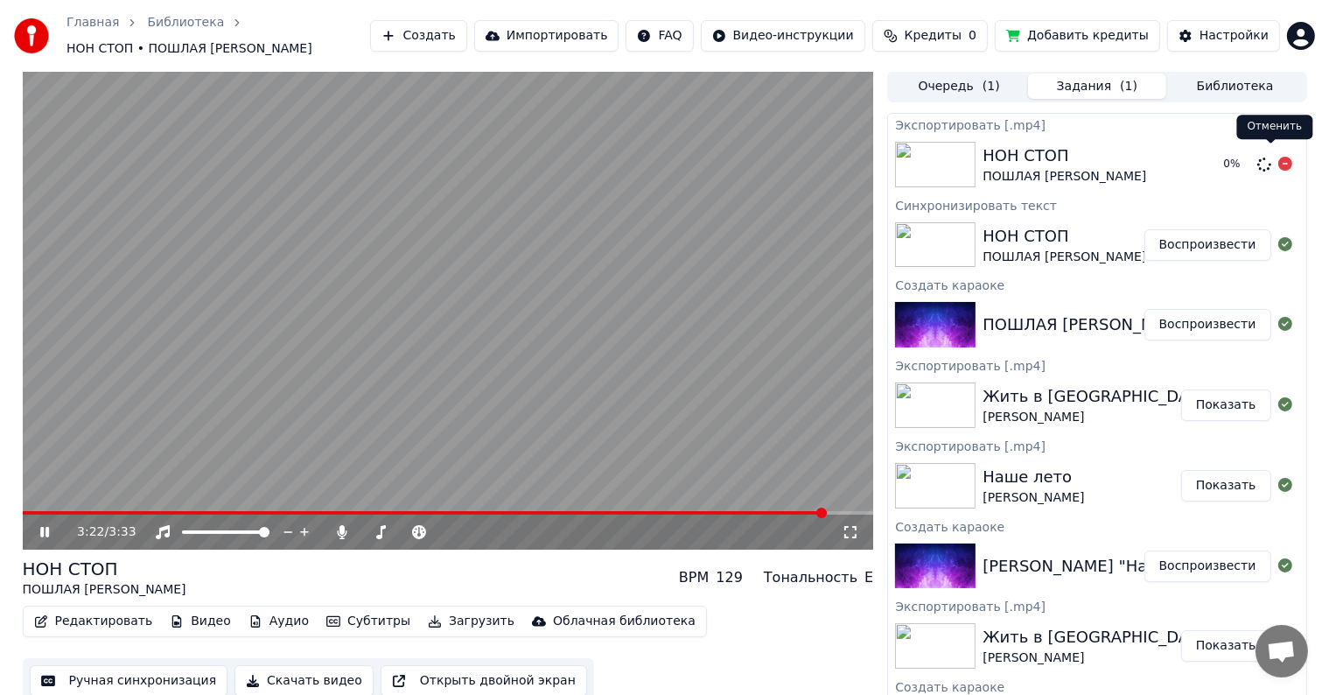
click at [1278, 159] on icon at bounding box center [1285, 164] width 14 height 14
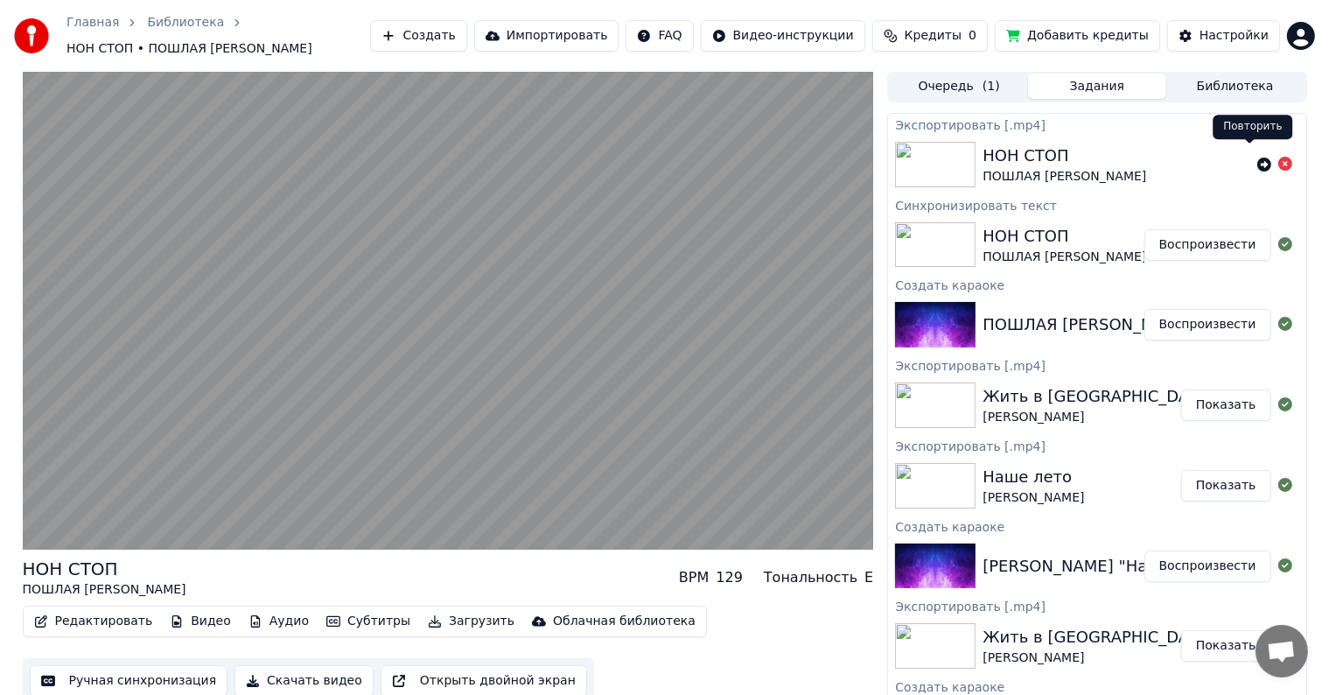
click at [1257, 157] on icon at bounding box center [1264, 164] width 14 height 14
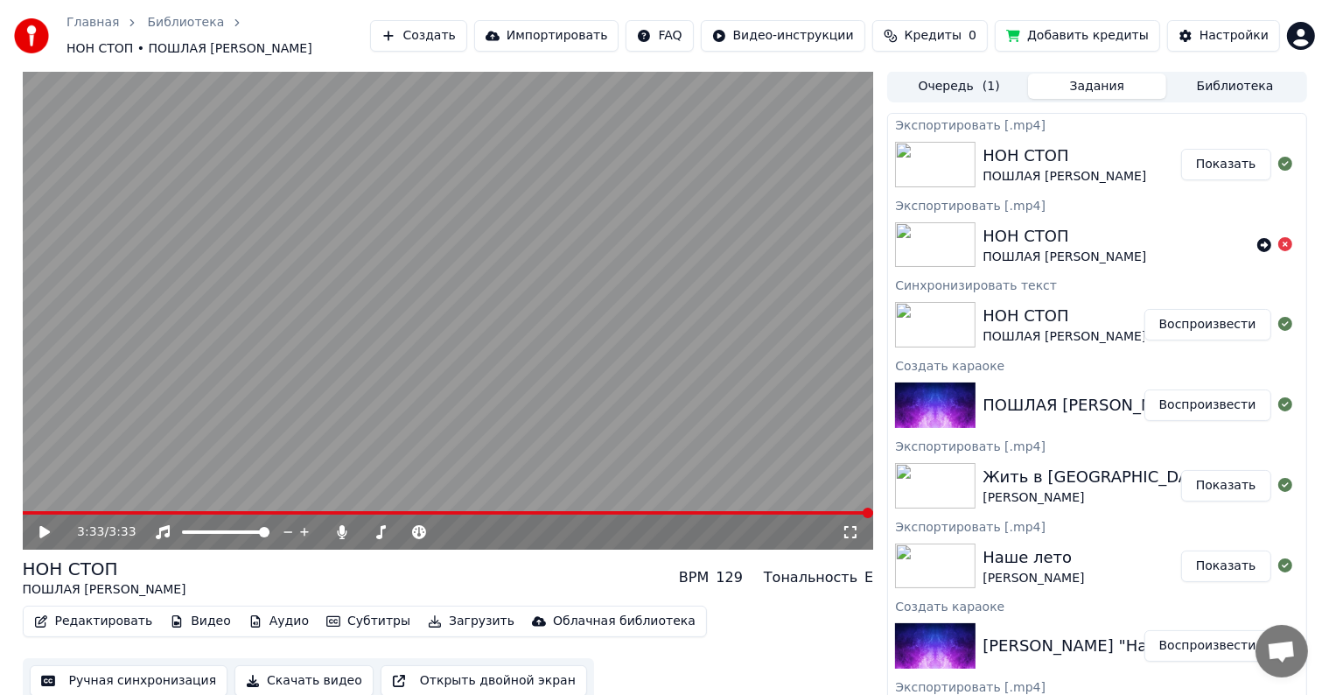
click at [1205, 150] on button "Показать" at bounding box center [1226, 164] width 90 height 31
click at [95, 31] on link "Главная" at bounding box center [92, 22] width 52 height 17
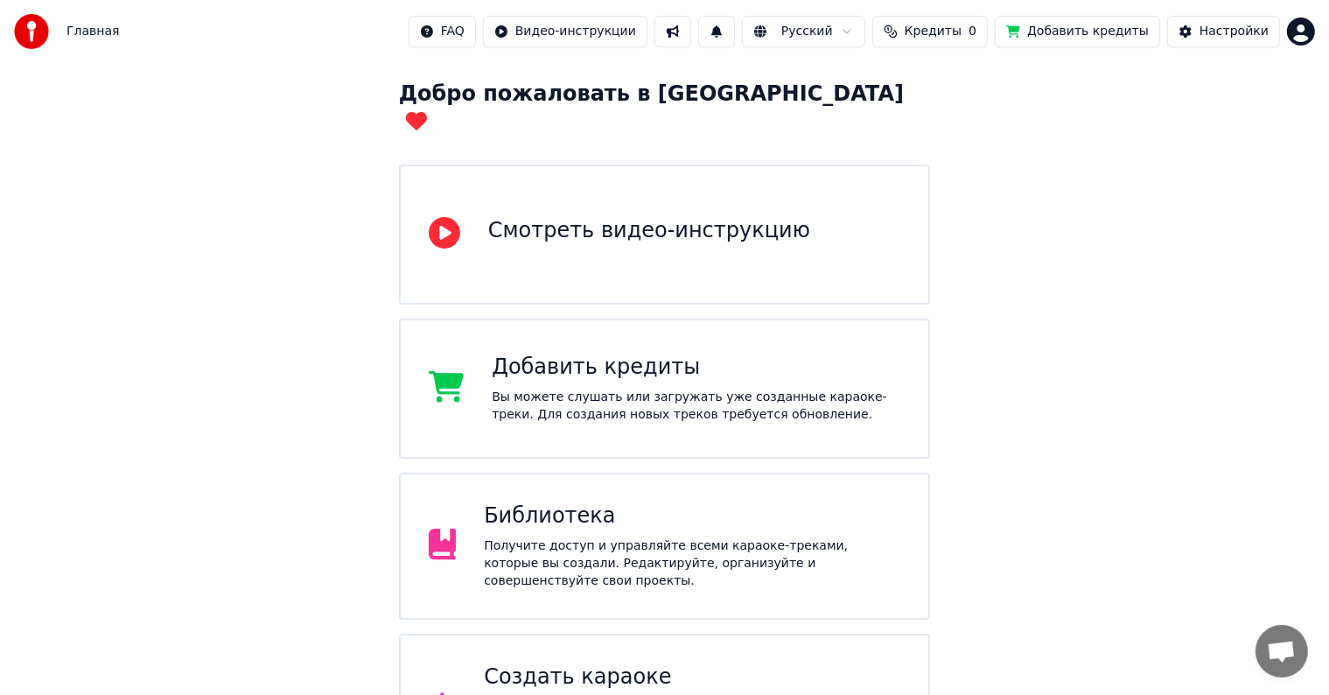
scroll to position [263, 0]
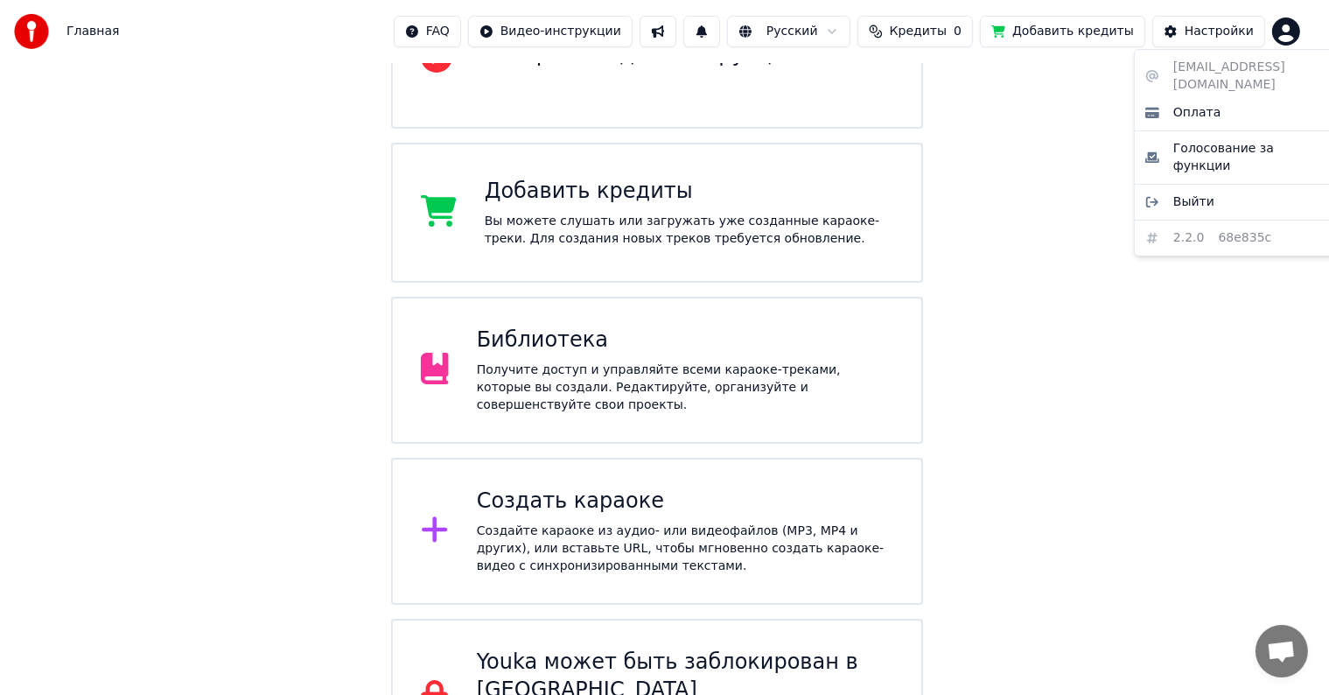
click at [1300, 36] on html "Главная FAQ Видео-инструкции Русский Кредиты 0 Добавить кредиты Настройки Добро…" at bounding box center [664, 256] width 1329 height 1039
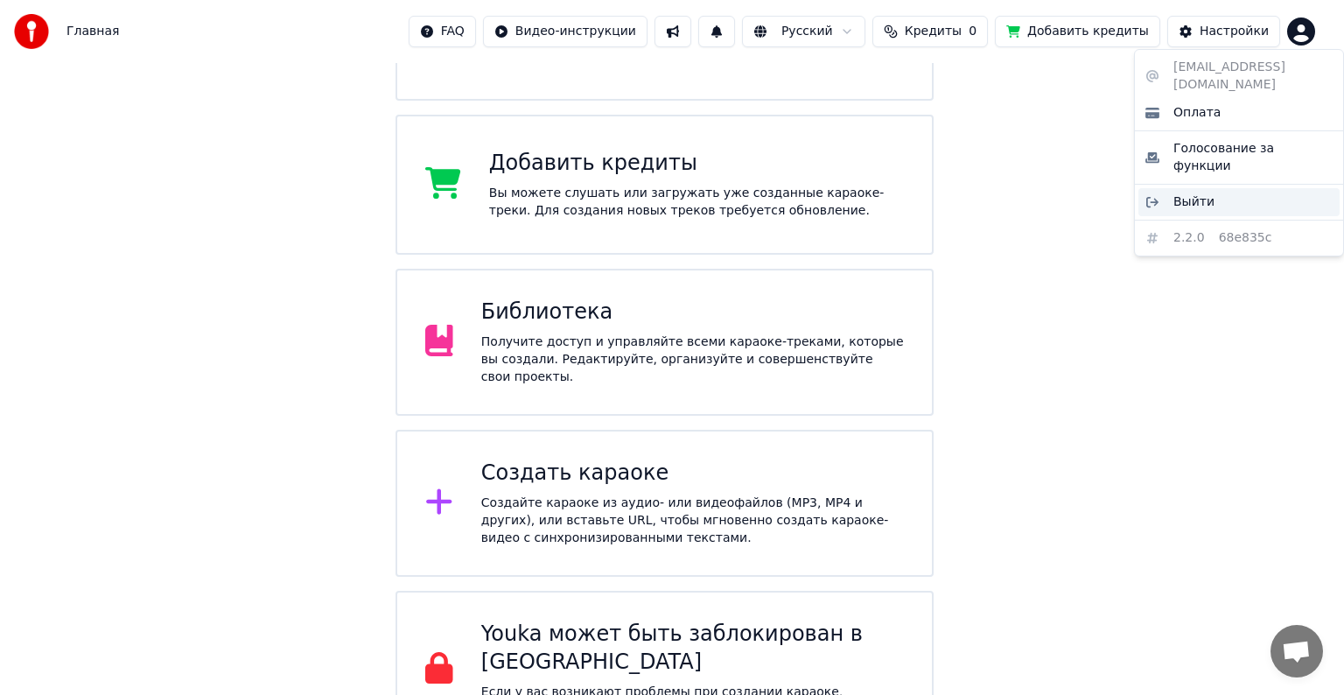
click at [1233, 188] on div "Выйти" at bounding box center [1238, 202] width 201 height 28
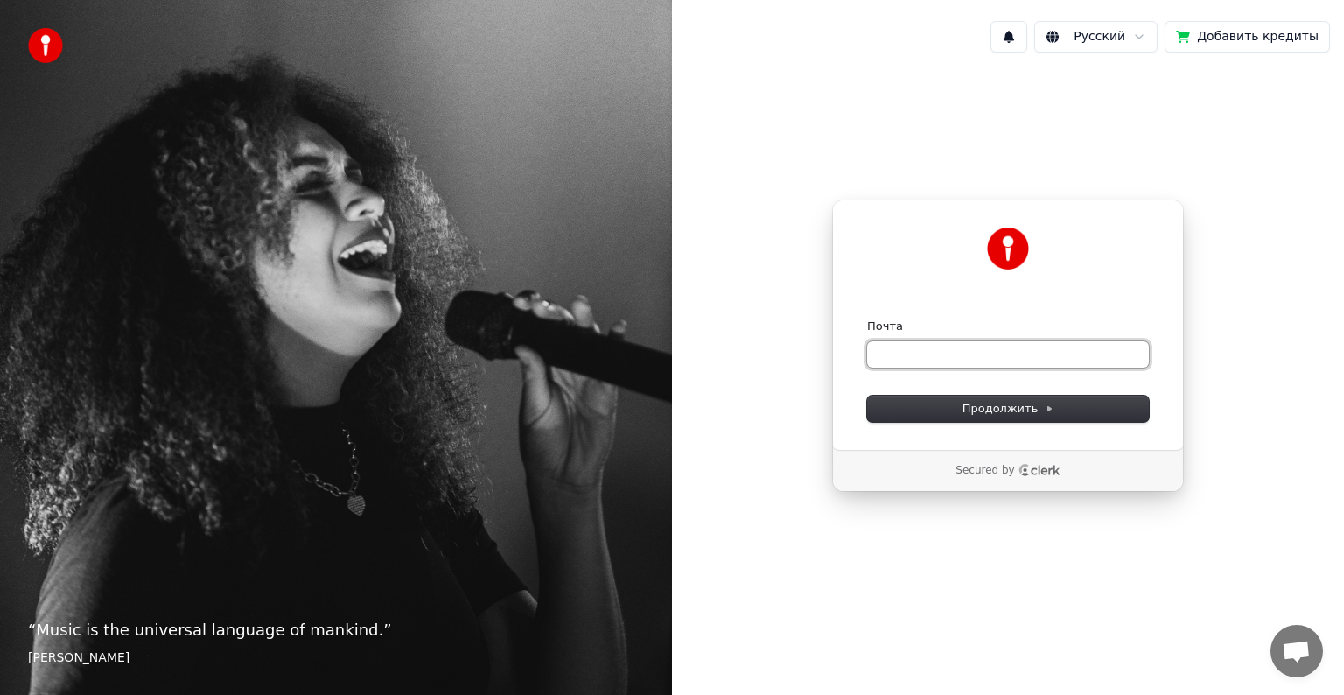
click at [984, 363] on input "Почта" at bounding box center [1008, 354] width 282 height 26
paste input "**********"
click at [1015, 408] on span "Продолжить" at bounding box center [1008, 409] width 92 height 16
type input "**********"
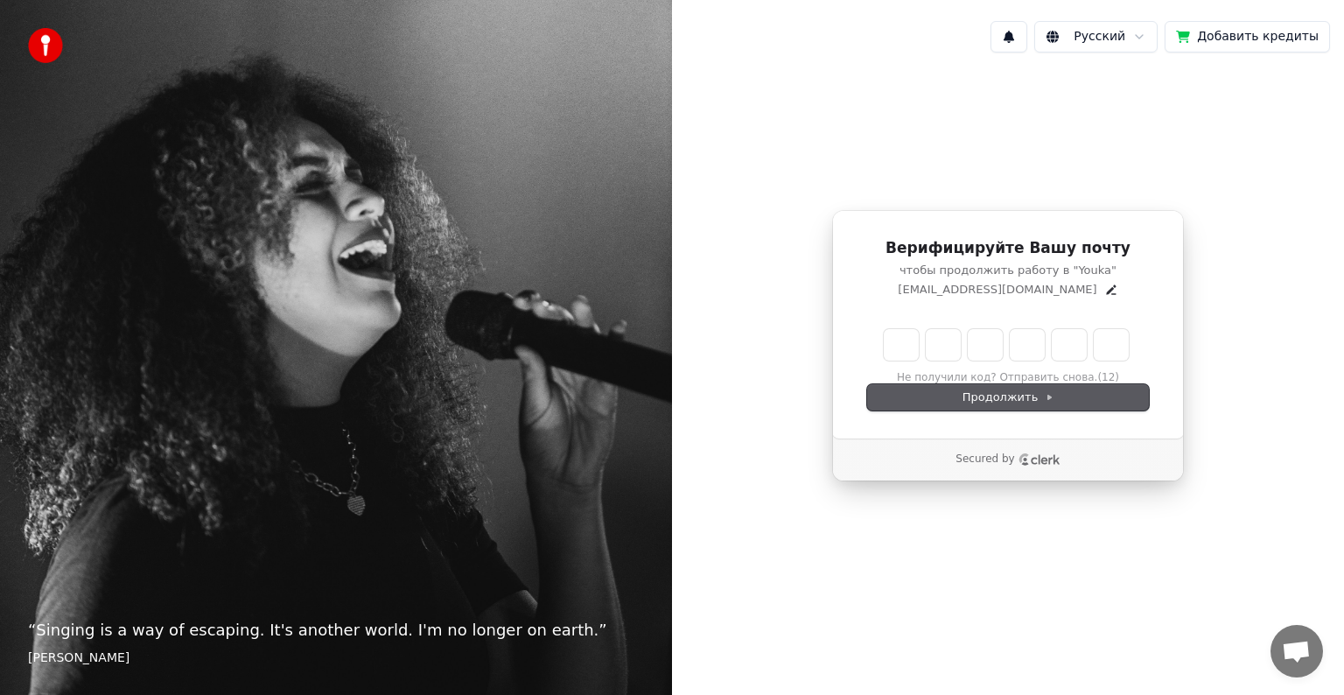
type input "******"
type input "*"
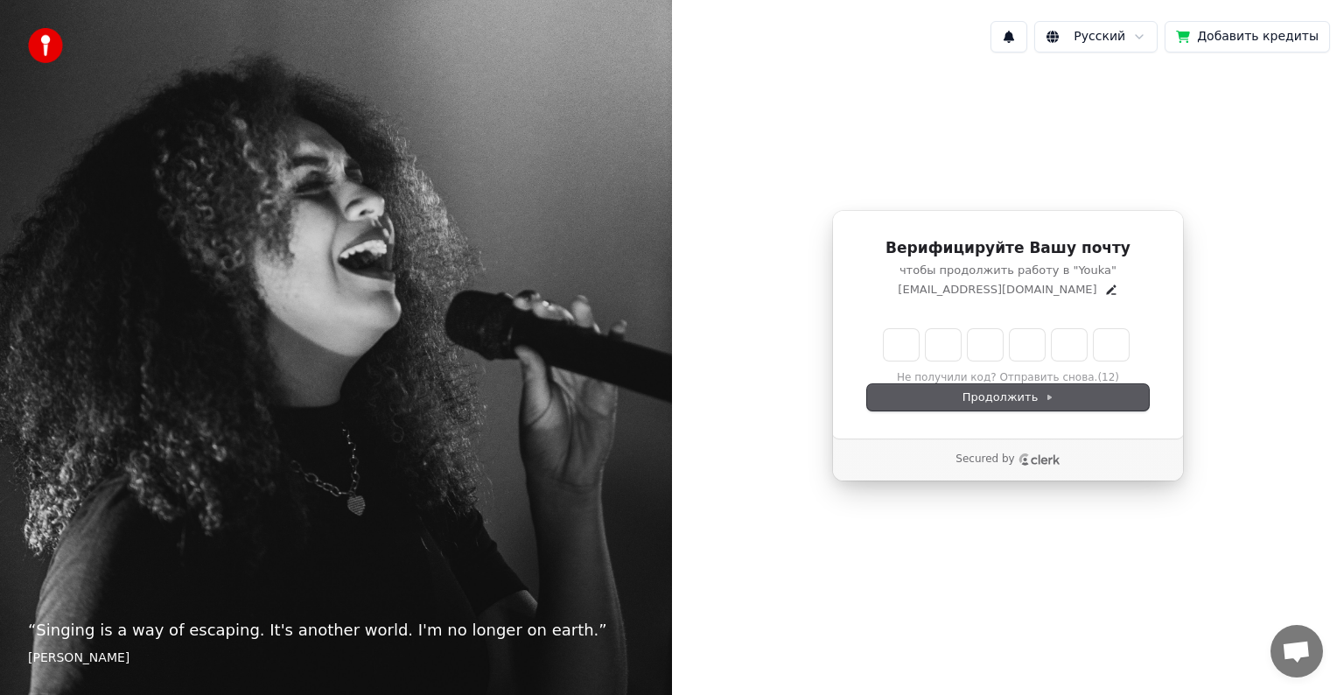
type input "*"
